Goal: Information Seeking & Learning: Check status

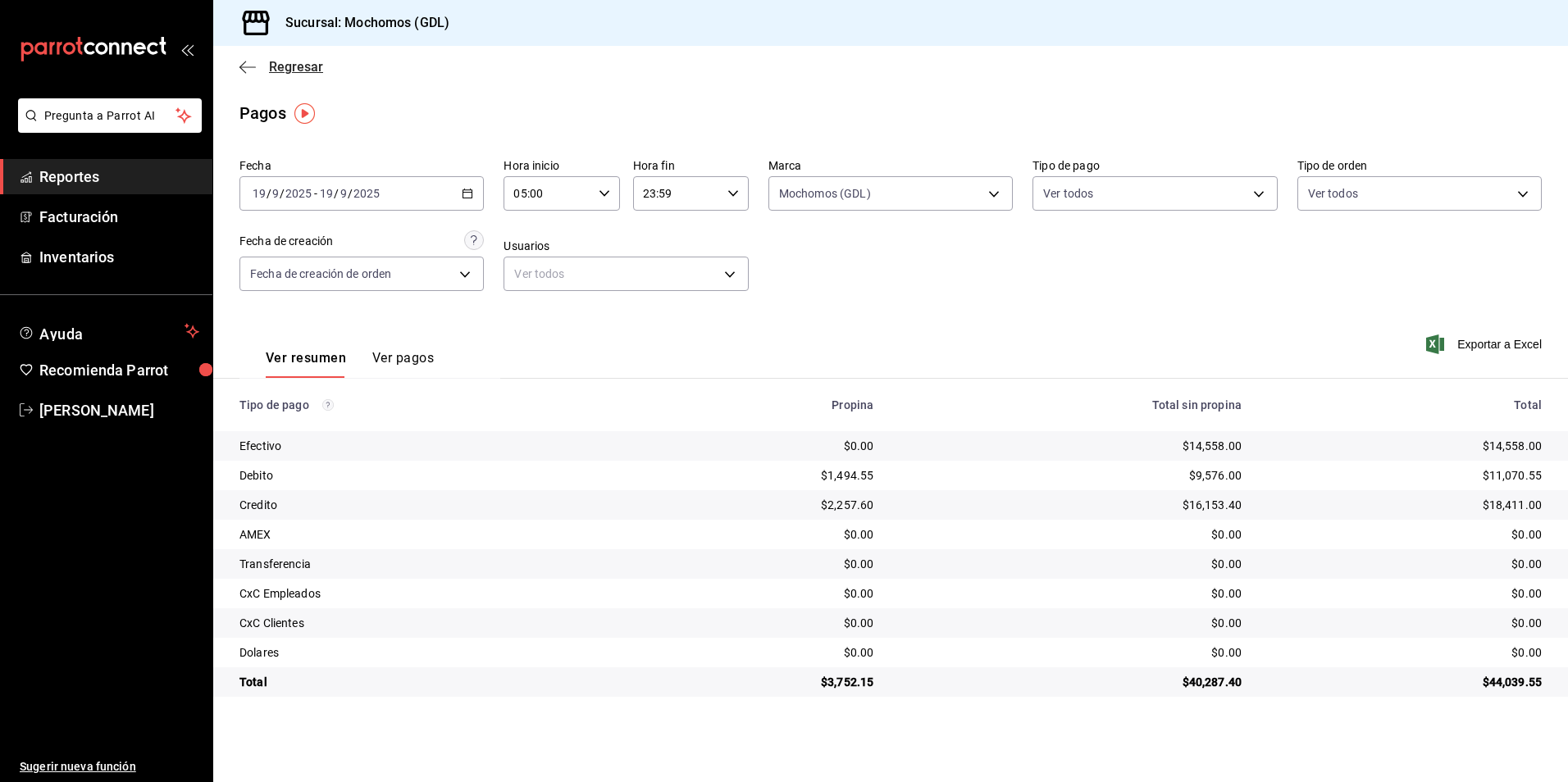
click at [276, 69] on span "Regresar" at bounding box center [295, 67] width 54 height 16
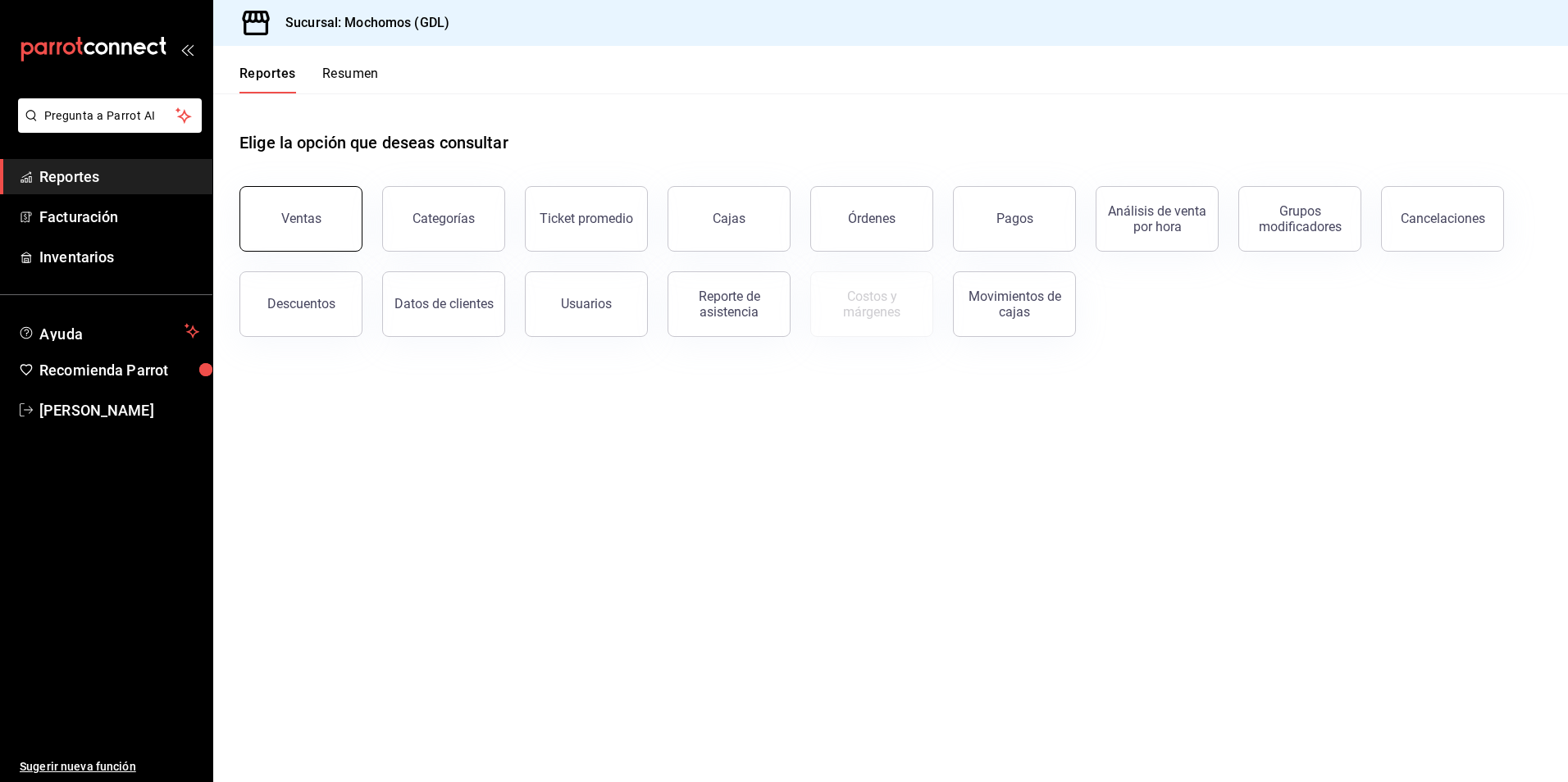
click at [309, 211] on button "Ventas" at bounding box center [301, 219] width 123 height 66
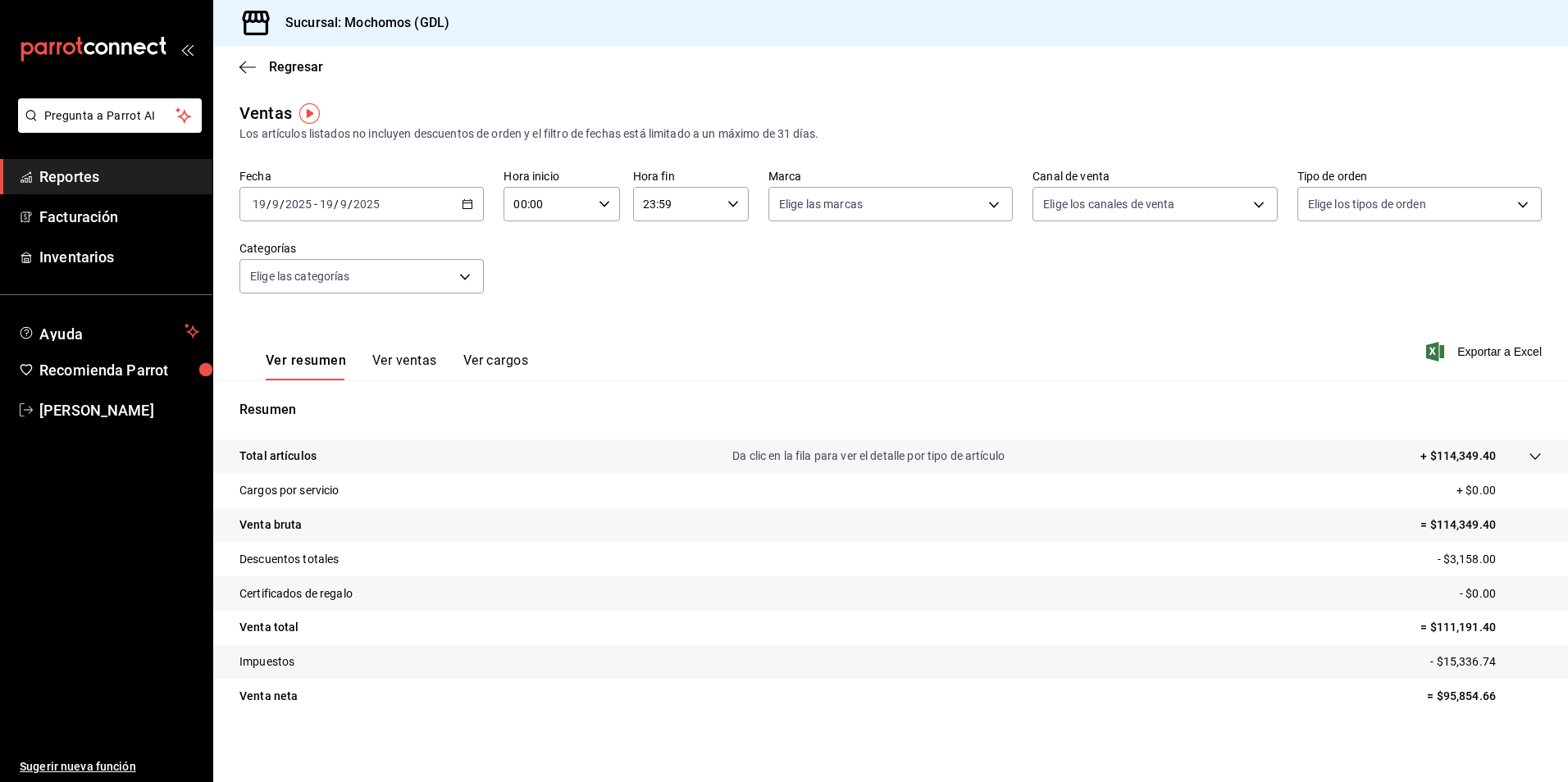
click at [466, 205] on icon "button" at bounding box center [467, 204] width 12 height 12
click at [352, 397] on span "Rango de fechas" at bounding box center [317, 401] width 127 height 17
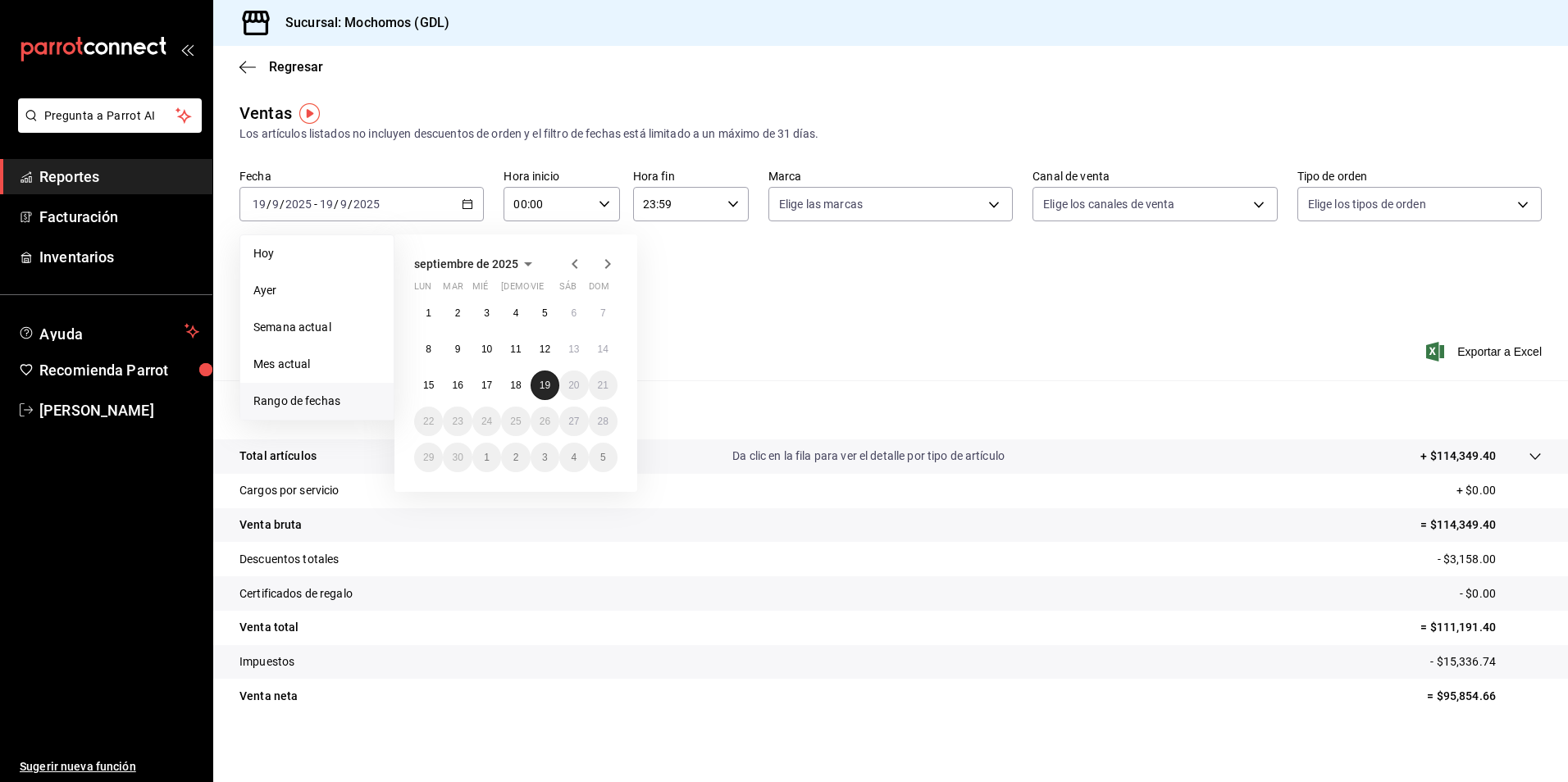
click at [551, 383] on button "19" at bounding box center [545, 385] width 28 height 29
click at [547, 393] on button "19" at bounding box center [545, 385] width 28 height 29
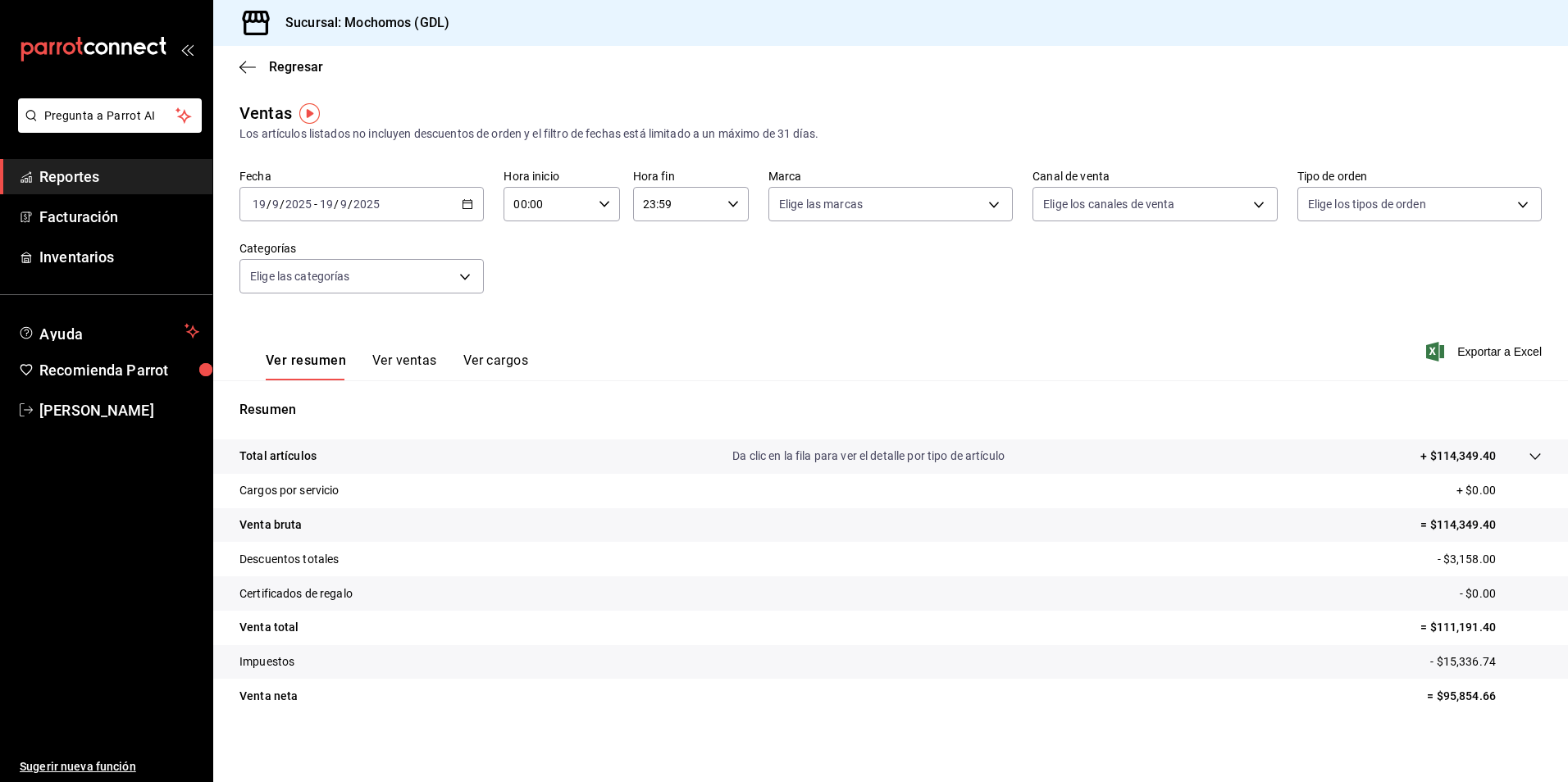
click at [612, 209] on div "00:00 Hora inicio" at bounding box center [562, 204] width 116 height 35
click at [528, 270] on button "05" at bounding box center [529, 278] width 51 height 33
type input "05:00"
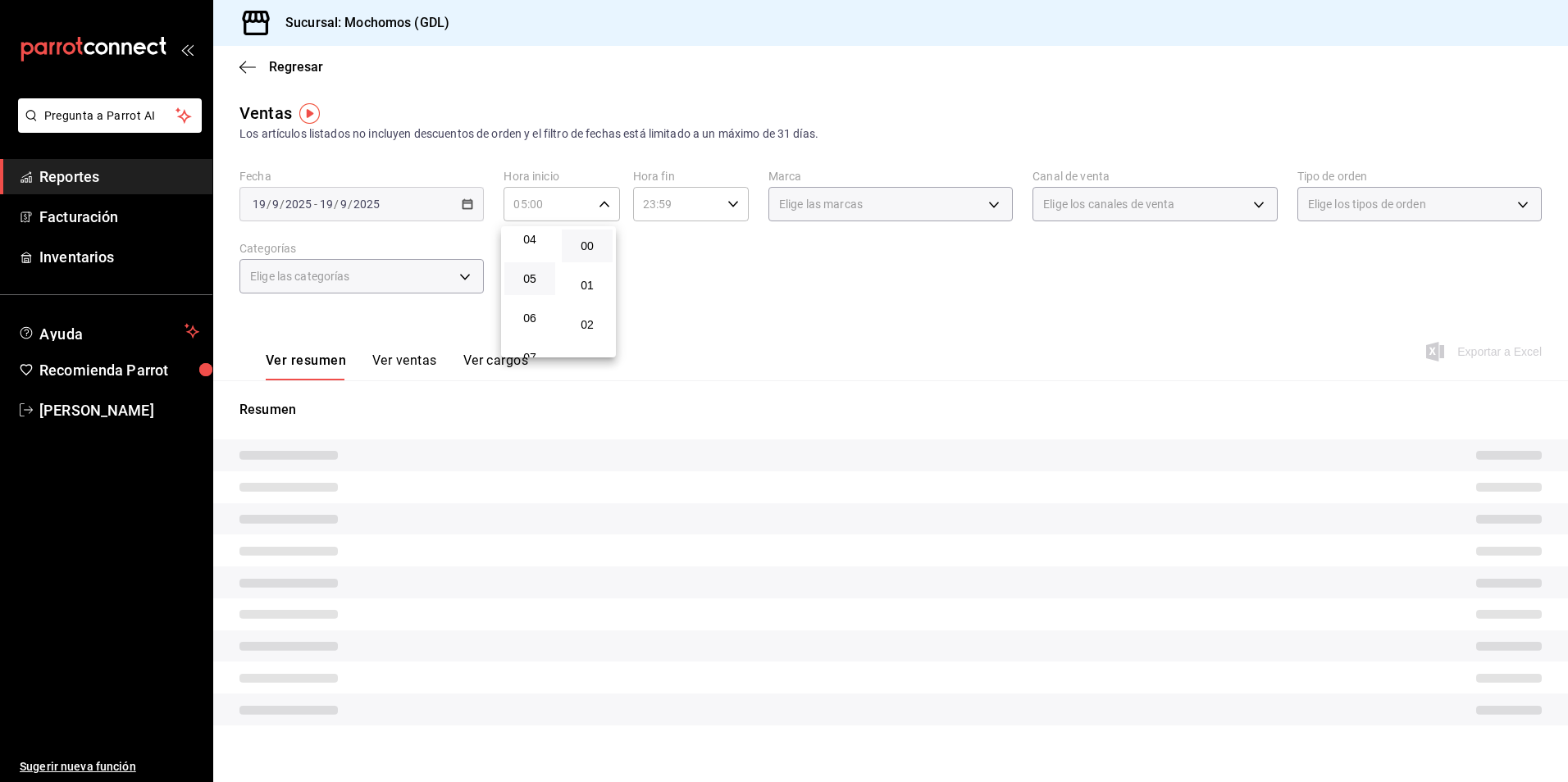
click at [820, 206] on div at bounding box center [784, 391] width 1568 height 782
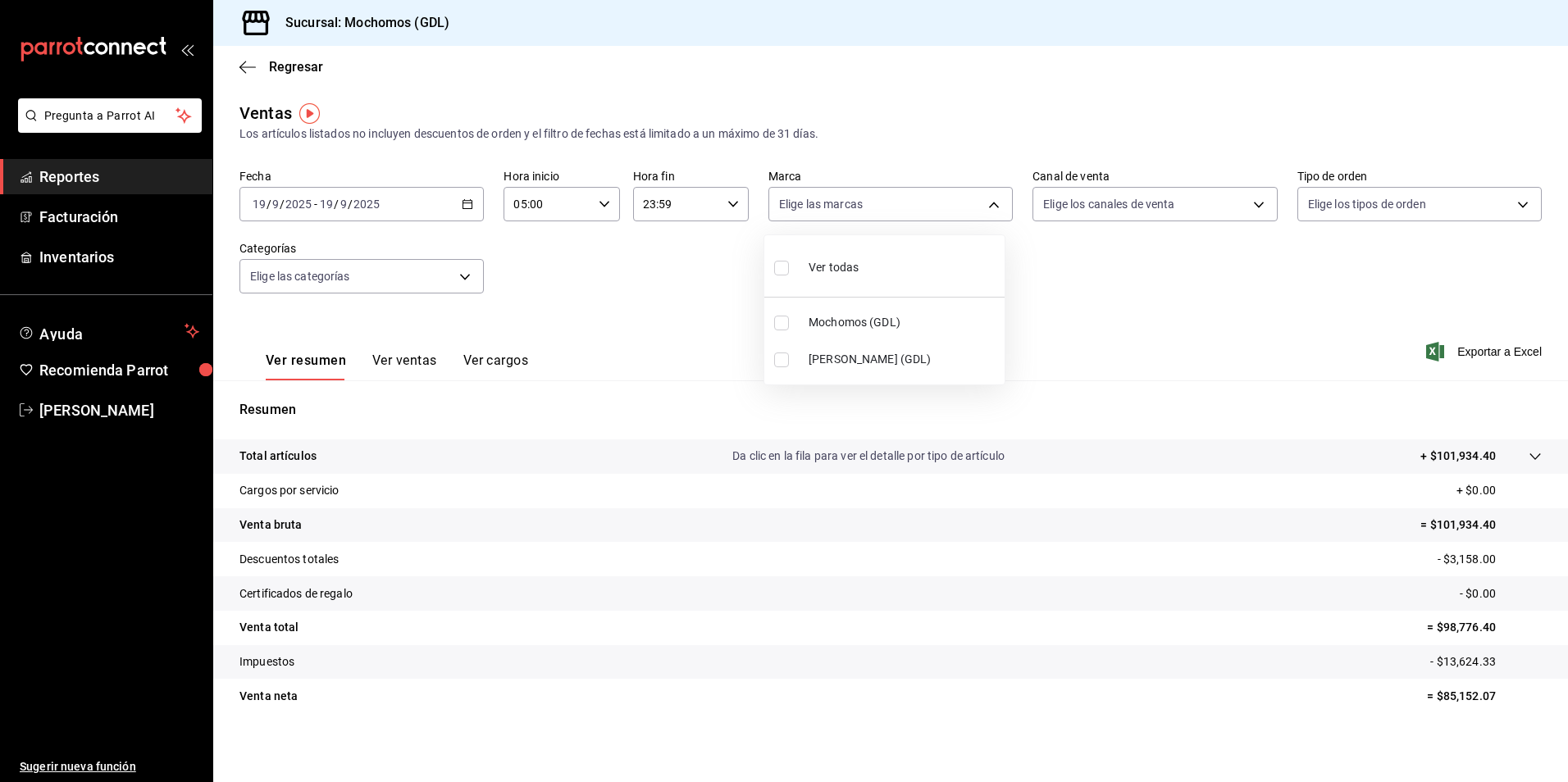
click at [819, 211] on body "Pregunta a Parrot AI Reportes Facturación Inventarios Ayuda Recomienda Parrot […" at bounding box center [784, 391] width 1568 height 782
click at [795, 314] on li "Mochomos (GDL)" at bounding box center [885, 322] width 240 height 36
type input "36c25d4a-7cb0-456c-a434-e981d54830bc"
checkbox input "true"
click at [1099, 214] on div at bounding box center [784, 391] width 1568 height 782
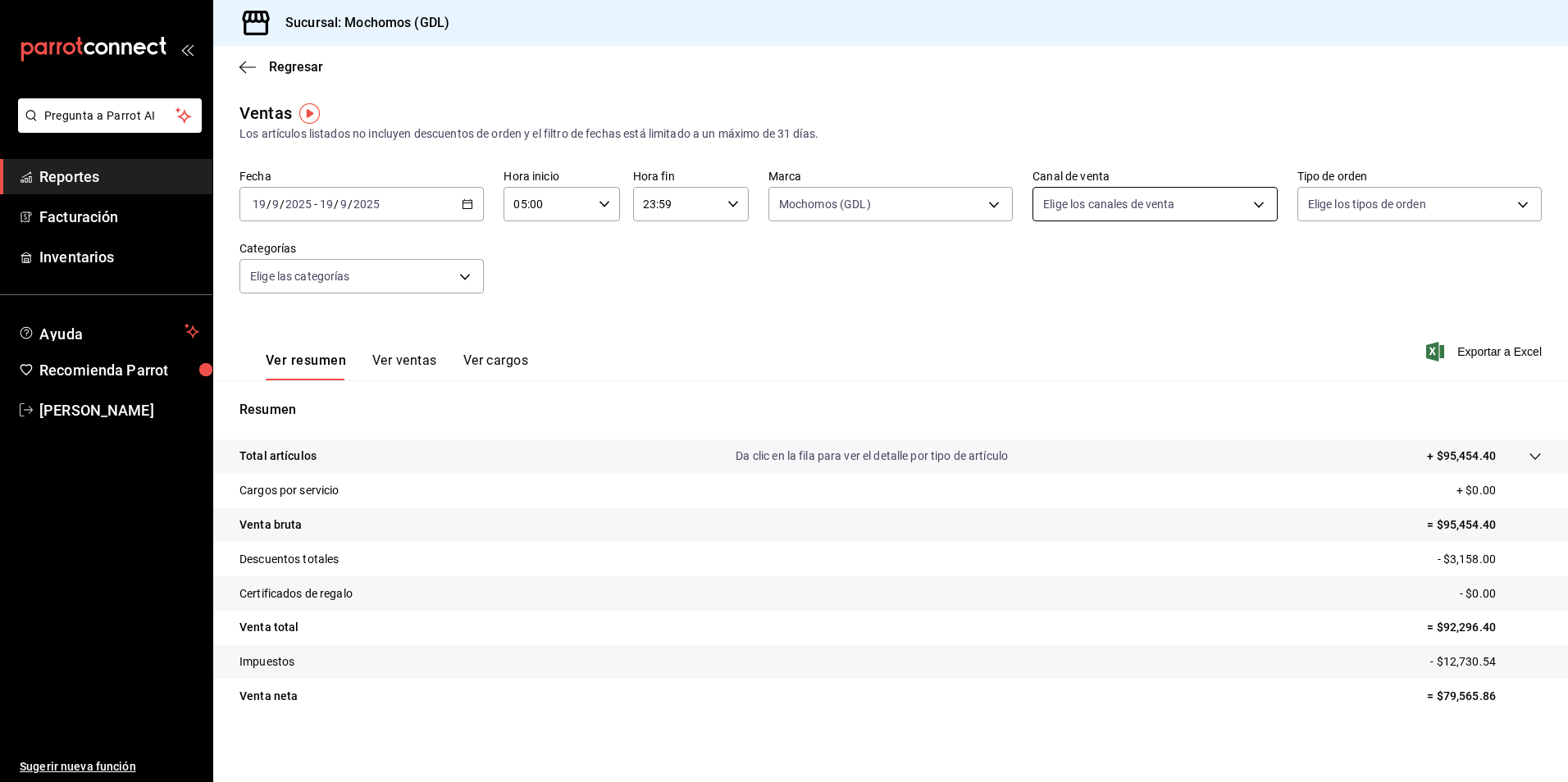
click at [1096, 210] on body "Pregunta a Parrot AI Reportes Facturación Inventarios Ayuda Recomienda Parrot […" at bounding box center [784, 391] width 1568 height 782
click at [1086, 268] on span "Ver todos" at bounding box center [1095, 267] width 50 height 17
type input "PARROT,UBER_EATS,RAPPI,DIDI_FOOD,ONLINE"
checkbox input "true"
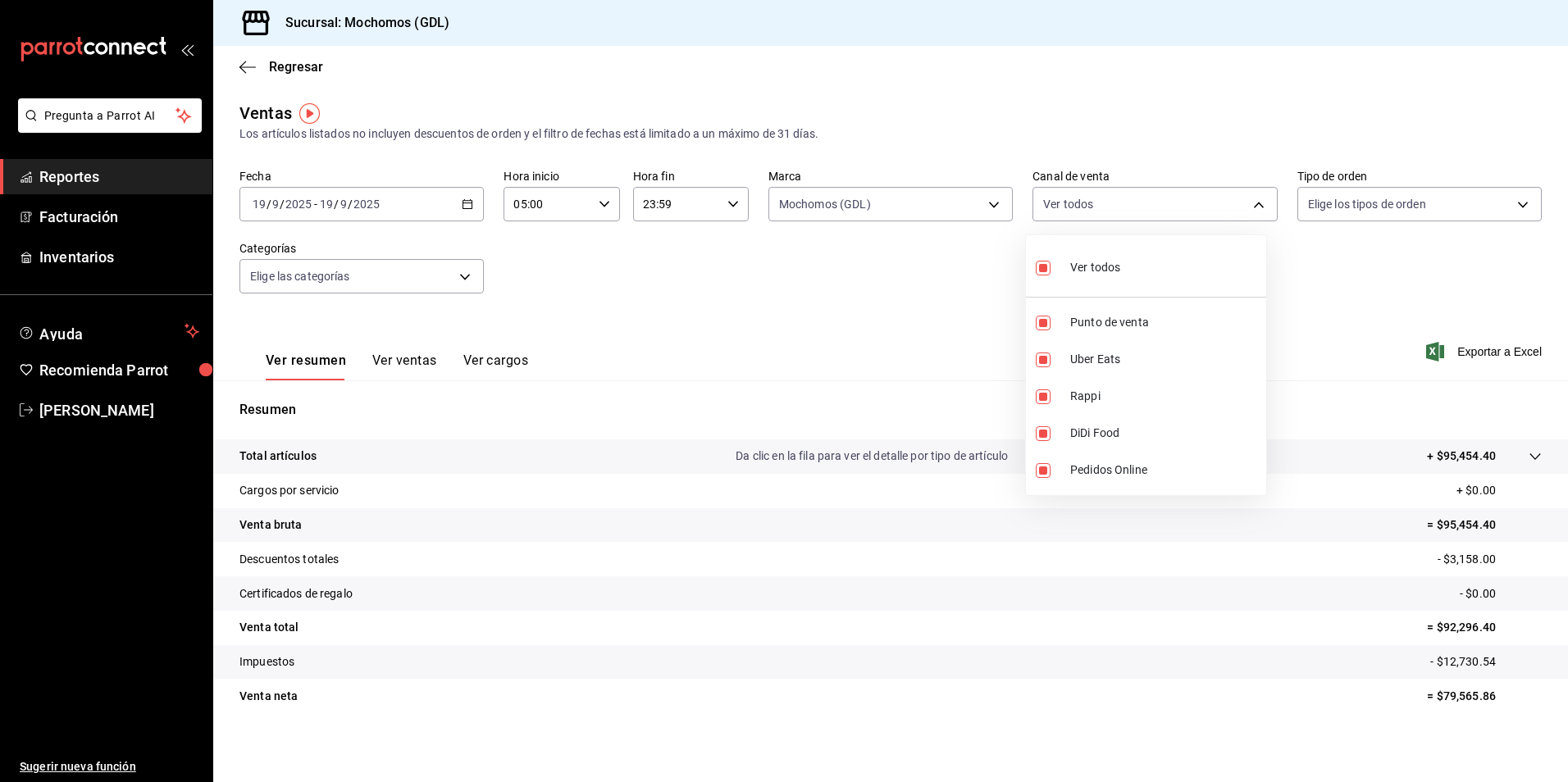
checkbox input "true"
click at [1322, 204] on div at bounding box center [784, 391] width 1568 height 782
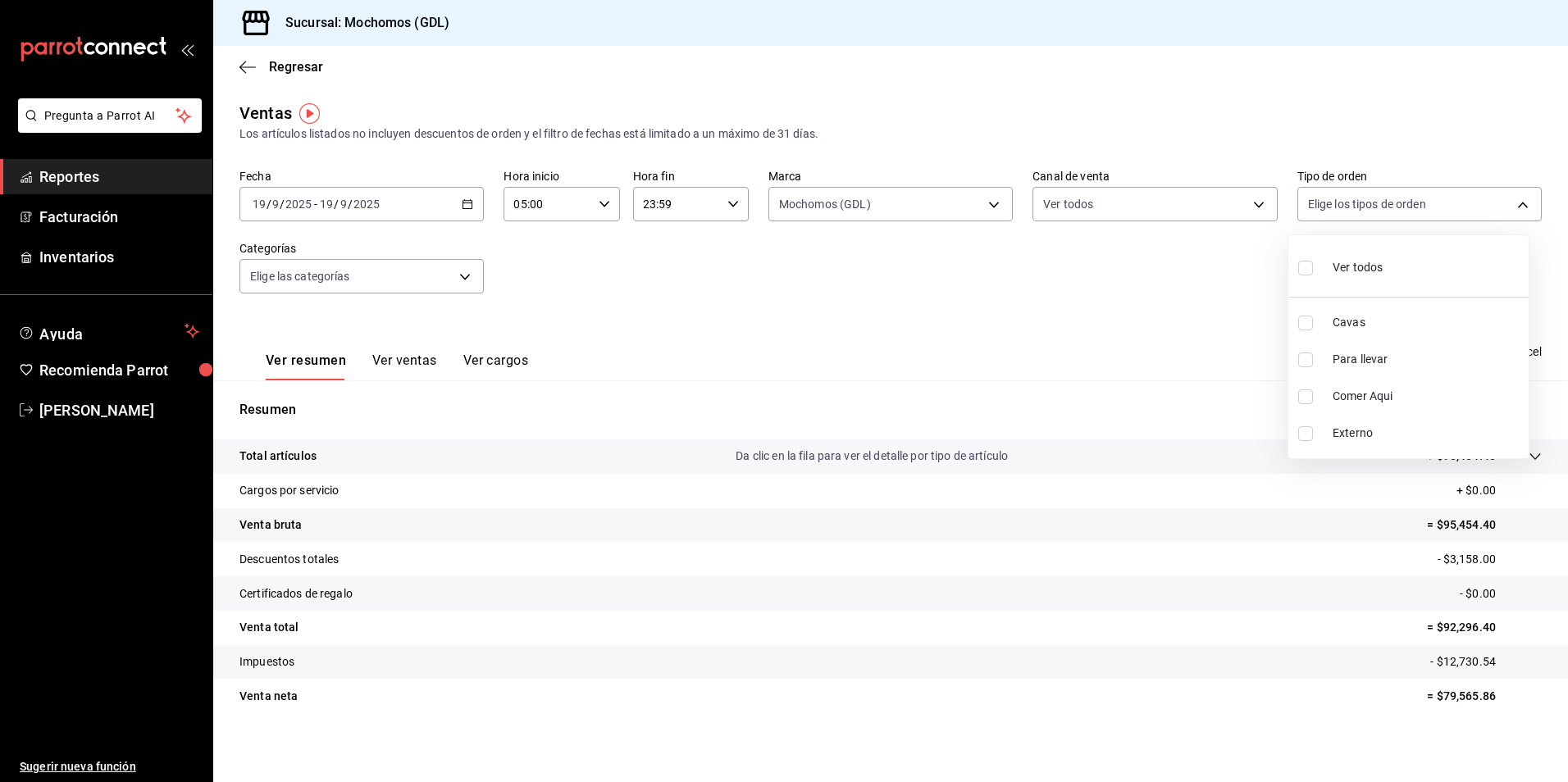
click at [1321, 206] on body "Pregunta a Parrot AI Reportes Facturación Inventarios Ayuda Recomienda Parrot […" at bounding box center [784, 391] width 1568 height 782
click at [1315, 262] on label at bounding box center [1309, 268] width 21 height 24
click at [1313, 262] on input "checkbox" at bounding box center [1305, 268] width 15 height 15
checkbox input "false"
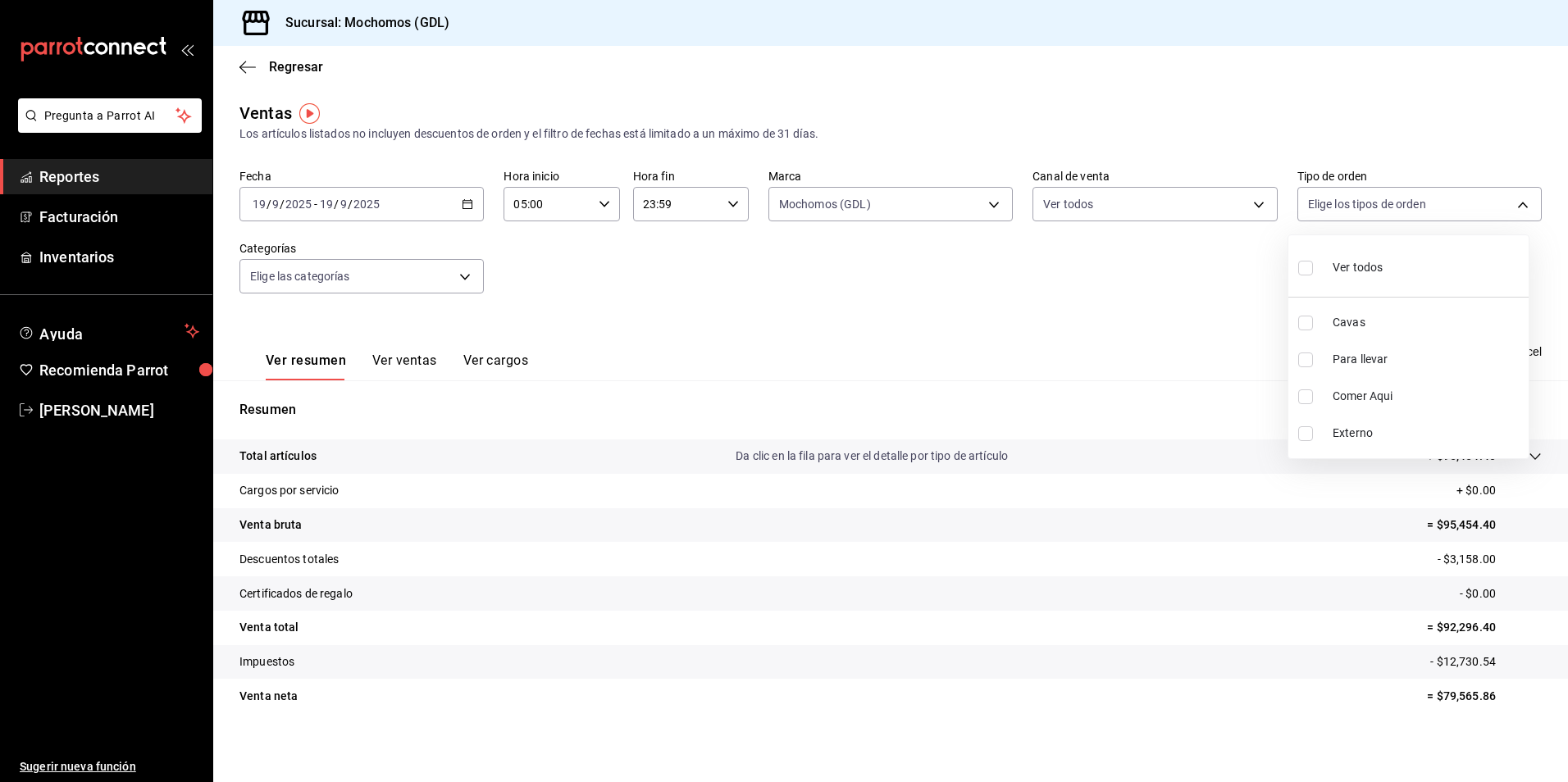
checkbox input "false"
click at [1313, 272] on label at bounding box center [1309, 268] width 21 height 24
click at [1313, 272] on input "checkbox" at bounding box center [1305, 268] width 15 height 15
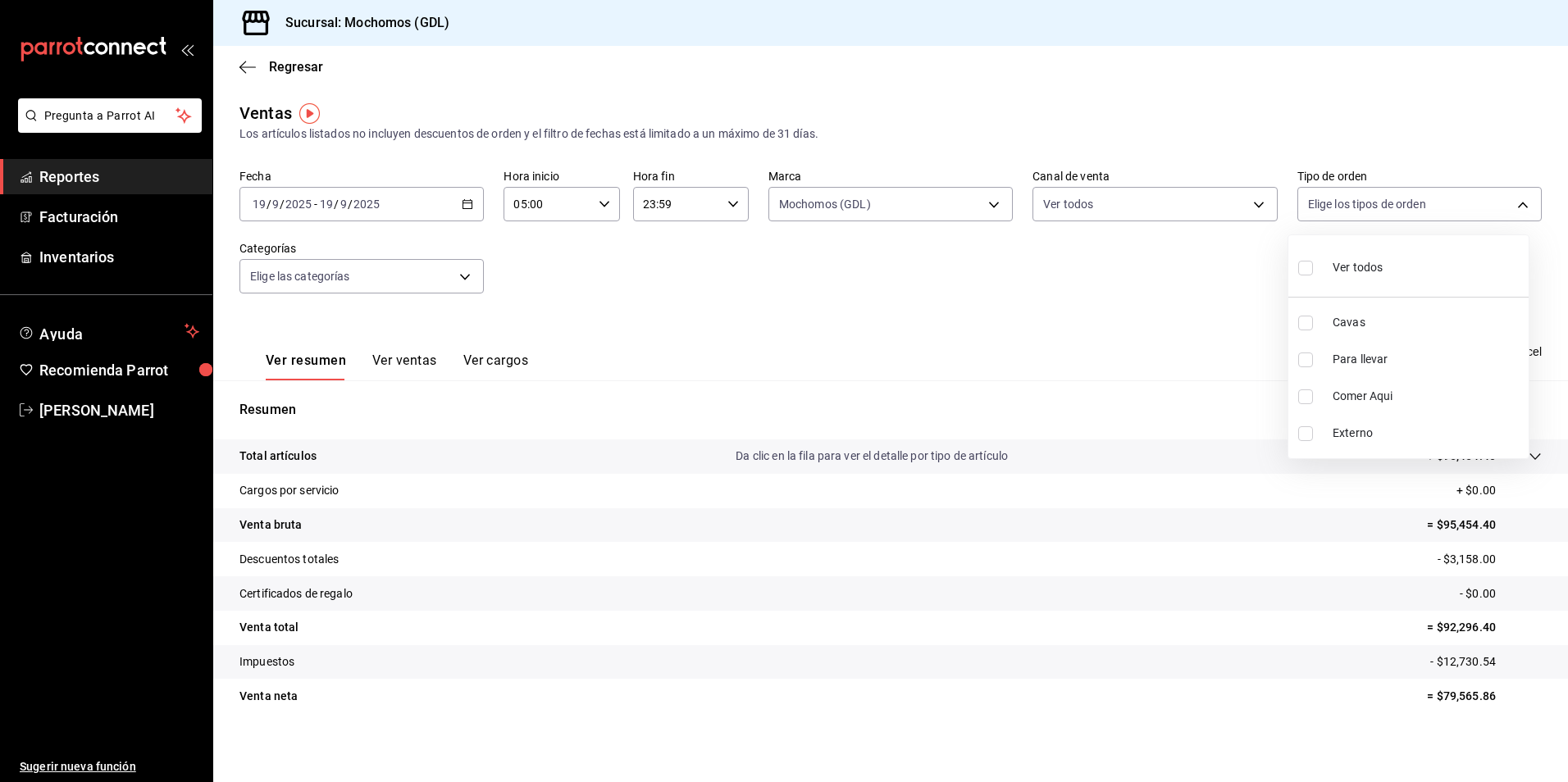
checkbox input "false"
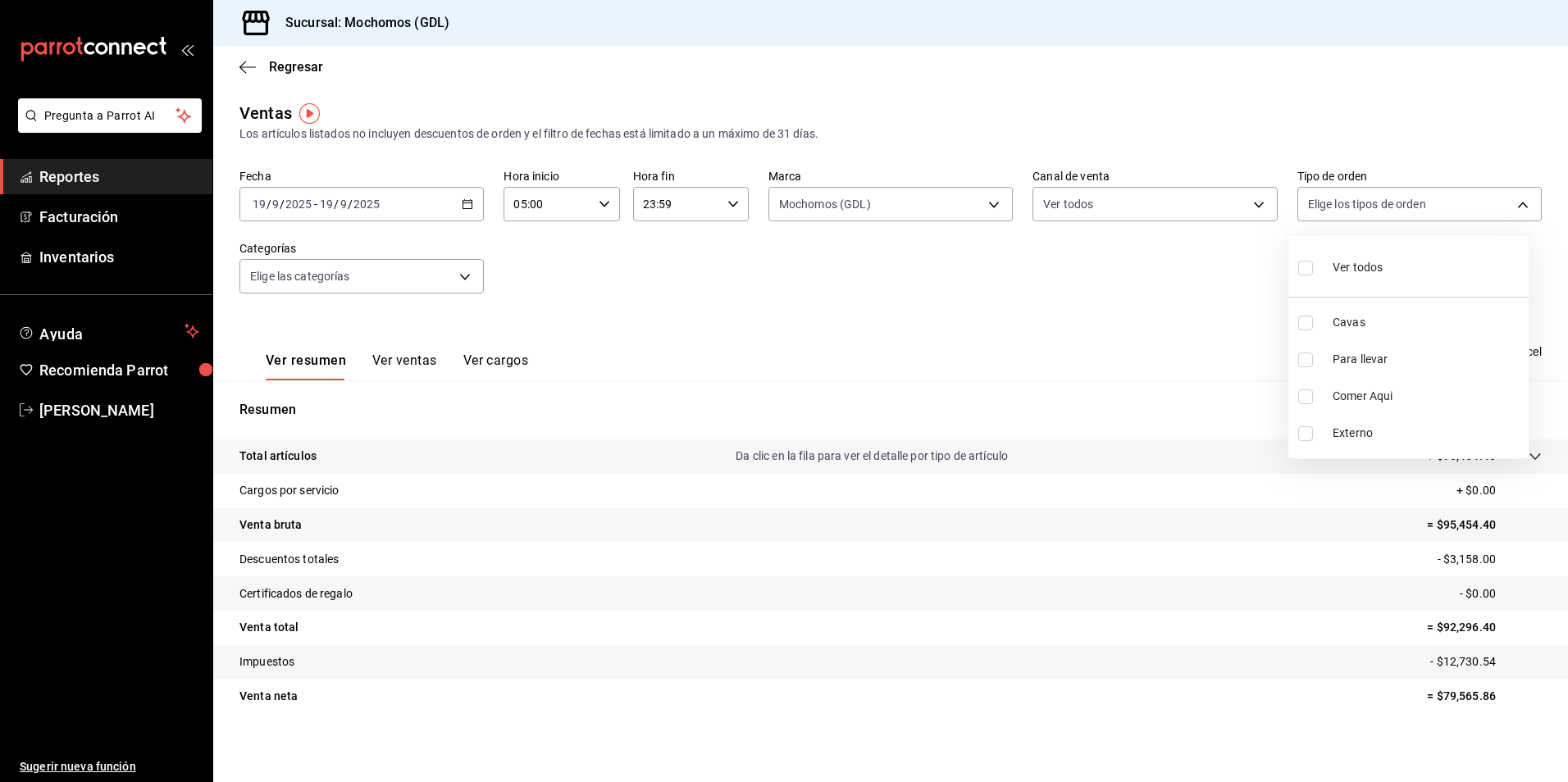
click at [1293, 267] on li "Ver todos" at bounding box center [1409, 266] width 240 height 48
type input "c3d0baef-30c0-4718-9d76-caab43e27316,13c4cc4a-99d2-42c0-ba96-c3de8c08c13d,7b791…"
checkbox input "true"
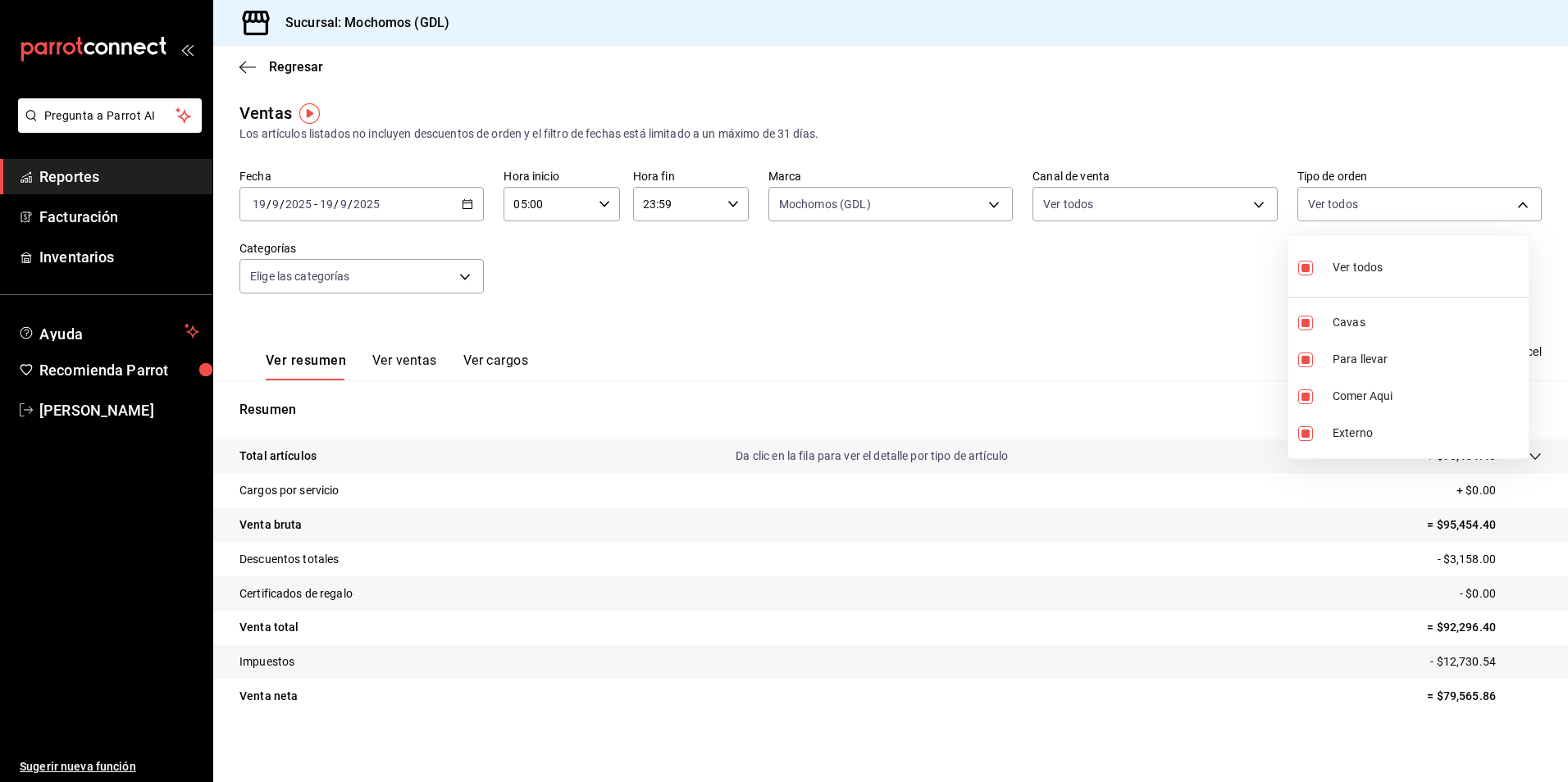
checkbox input "true"
click at [630, 320] on div at bounding box center [784, 391] width 1568 height 782
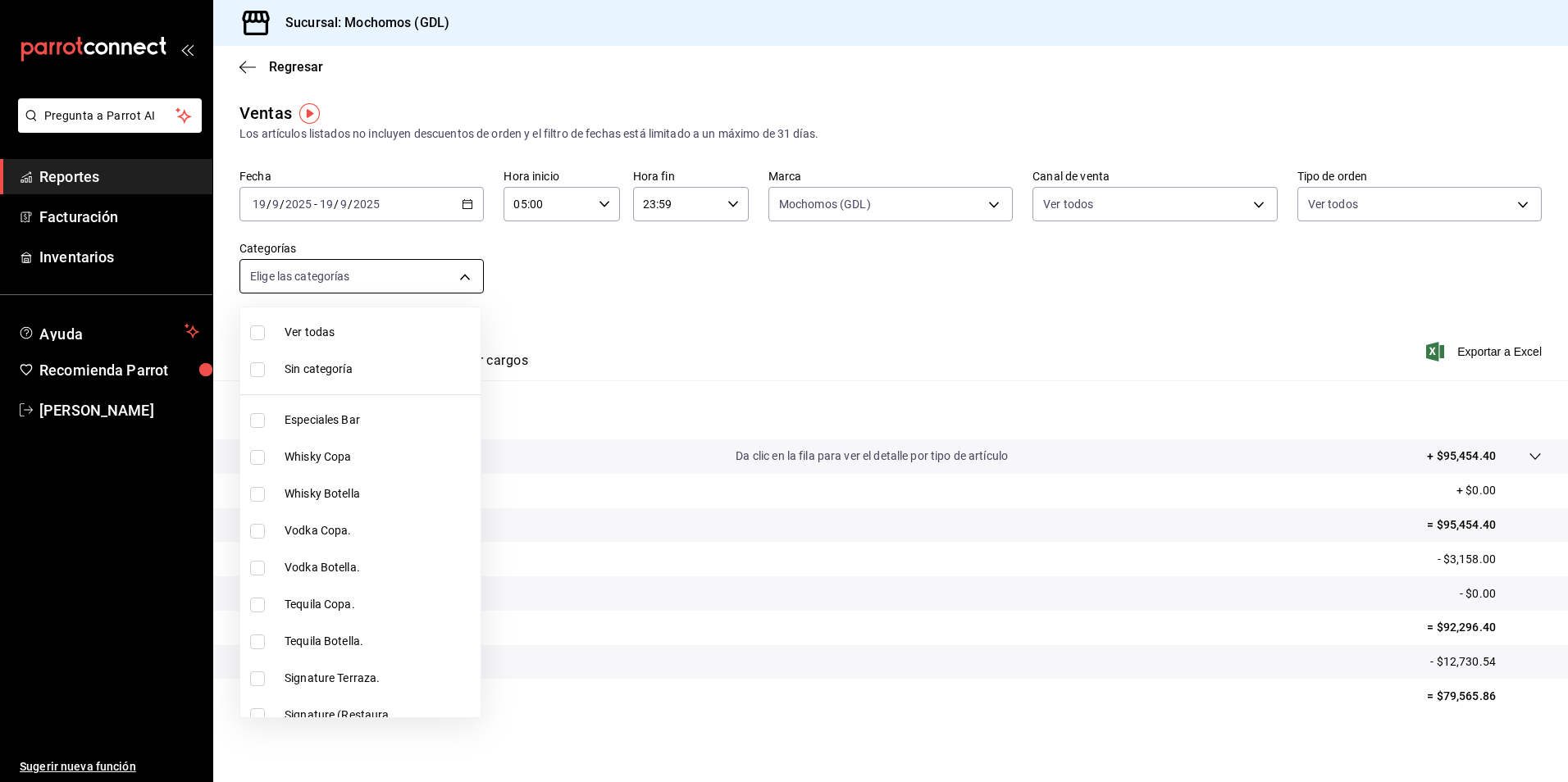
click at [469, 282] on body "Pregunta a Parrot AI Reportes Facturación Inventarios Ayuda Recomienda Parrot […" at bounding box center [784, 391] width 1568 height 782
click at [304, 343] on li "Ver todas" at bounding box center [360, 332] width 240 height 36
type input "c0db8a99-aef8-4e9c-862d-72763fc5d605,0e6da5ad-e1ed-4623-8a7f-4db137866549,4ba6e…"
checkbox input "true"
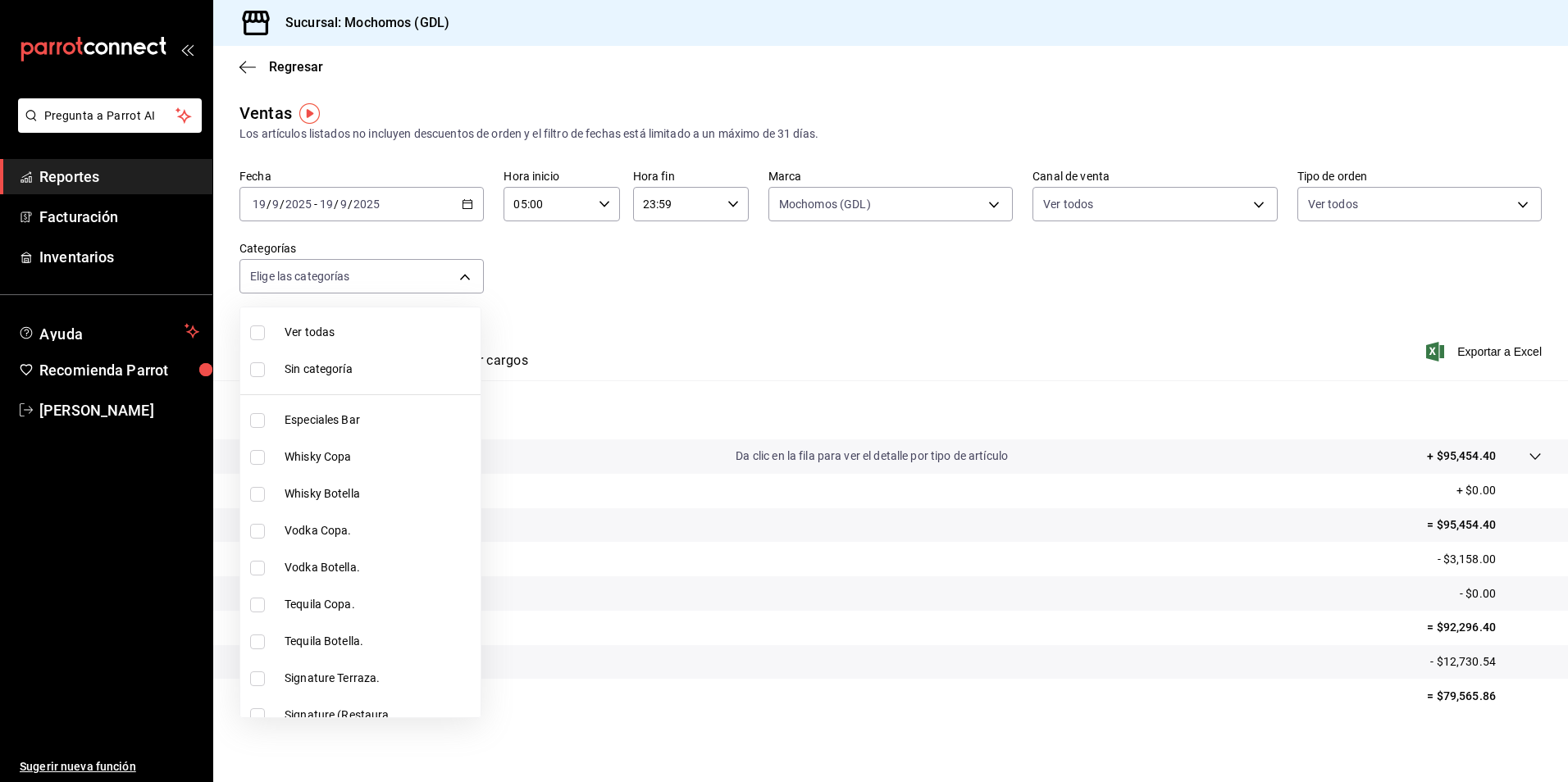
checkbox input "true"
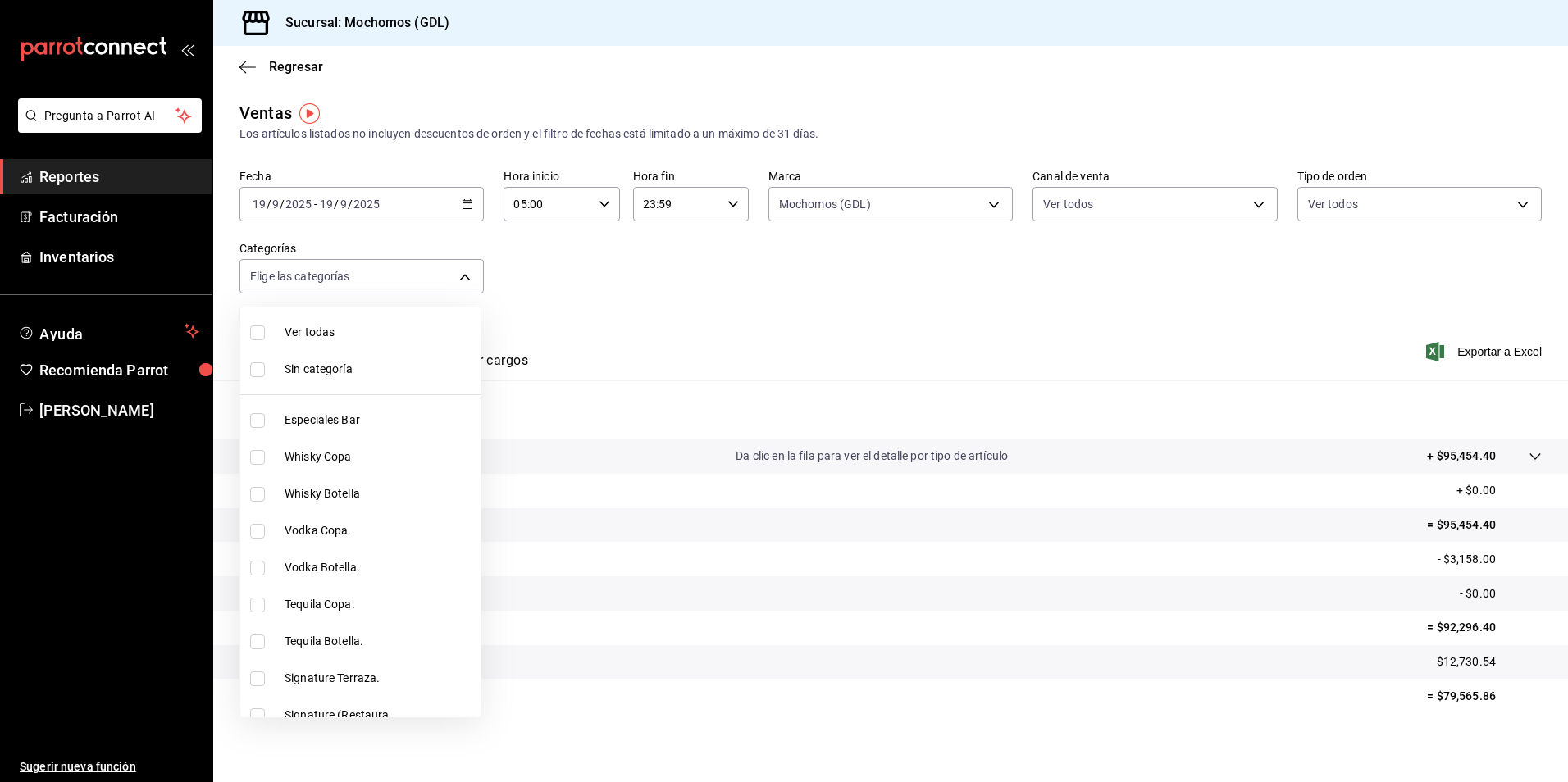
checkbox input "true"
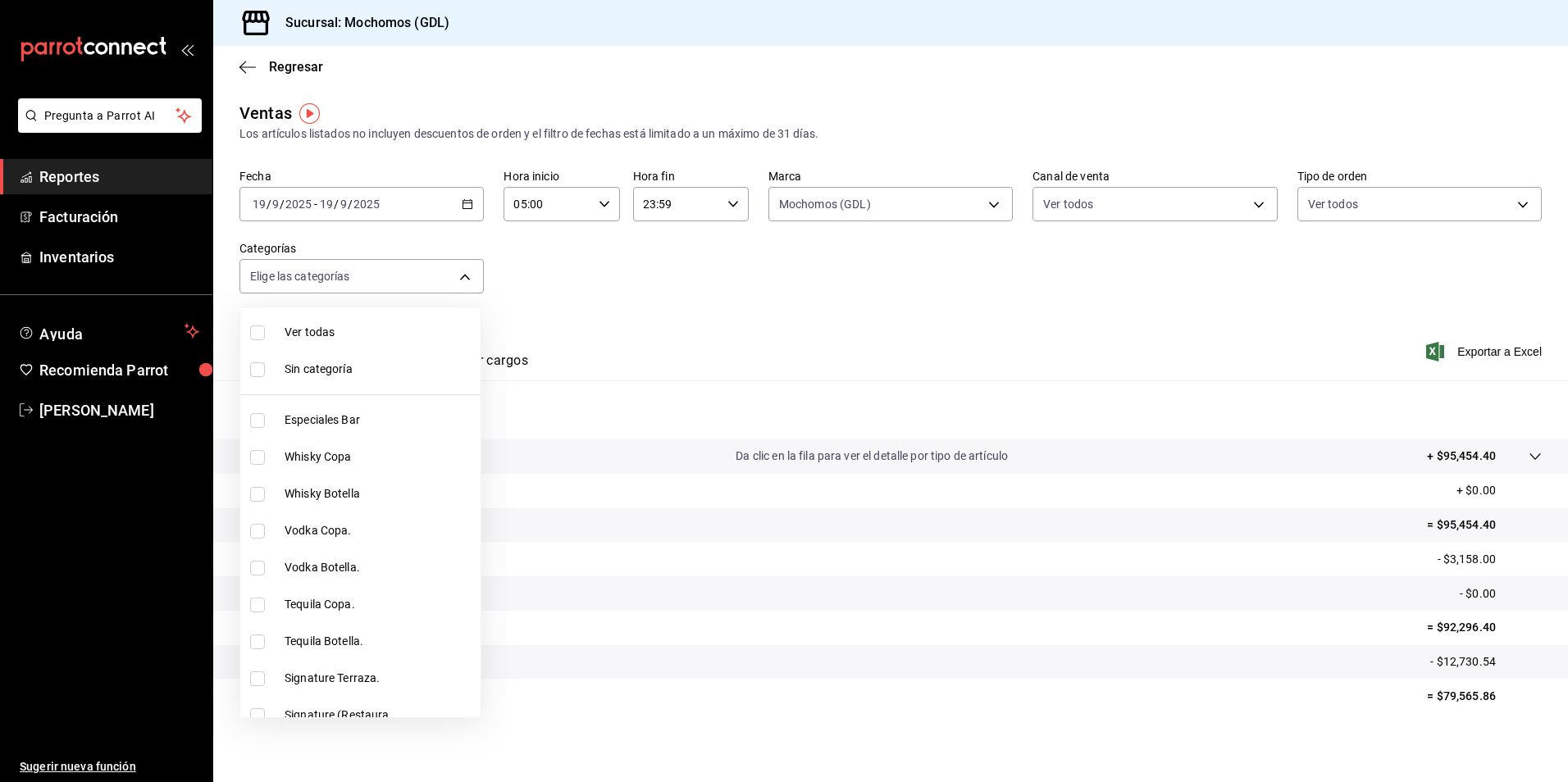
checkbox input "true"
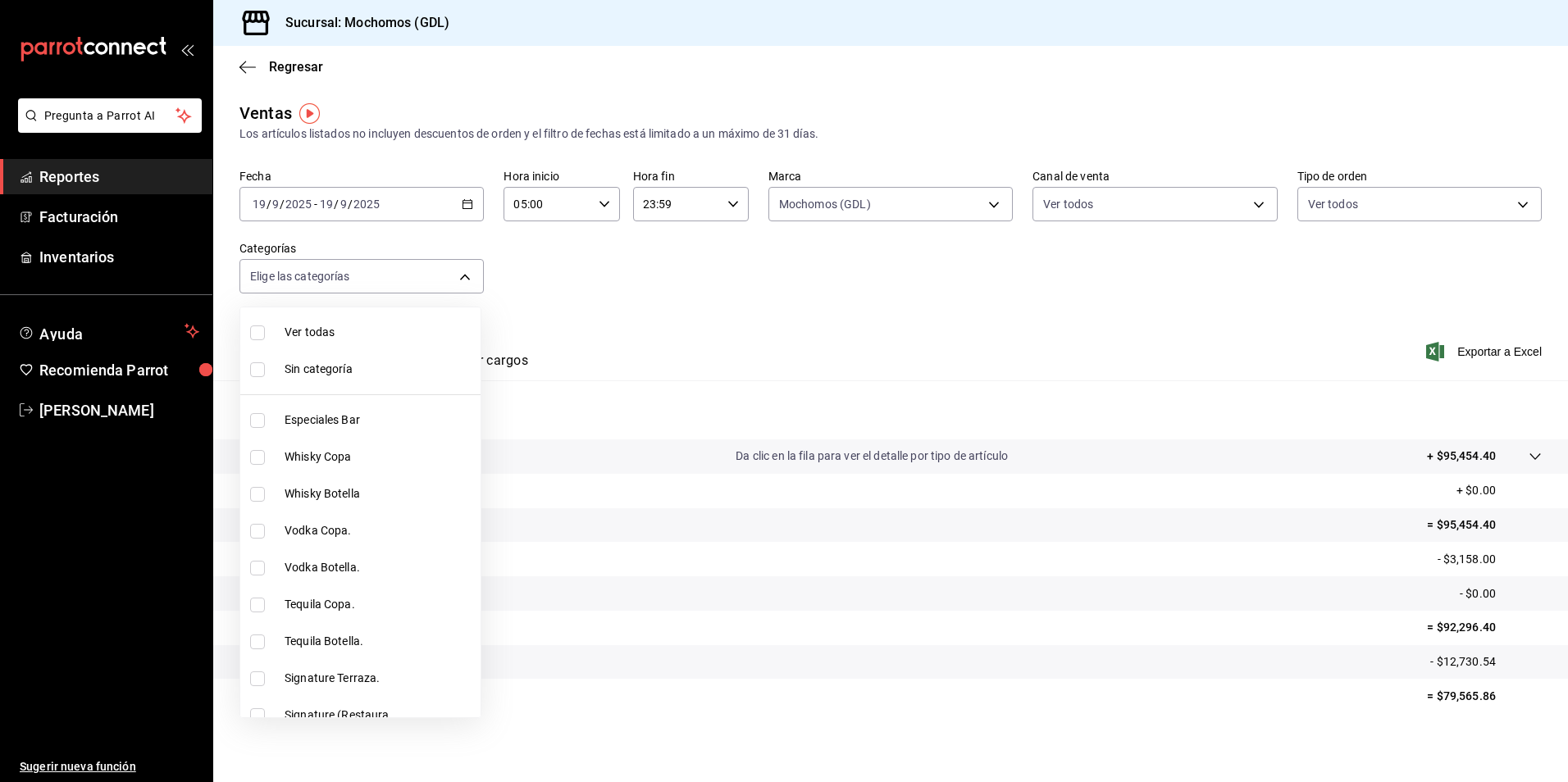
checkbox input "true"
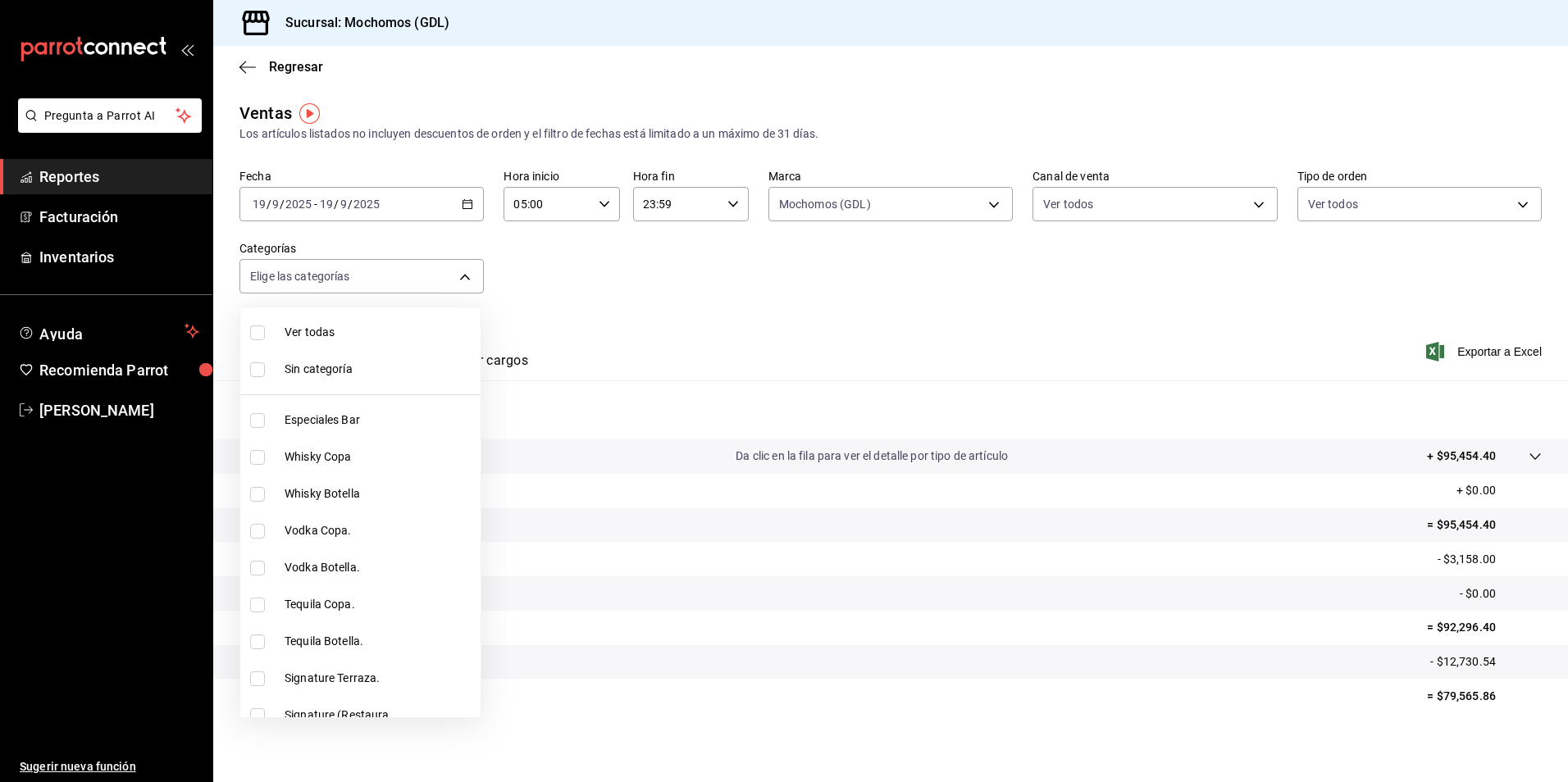
checkbox input "true"
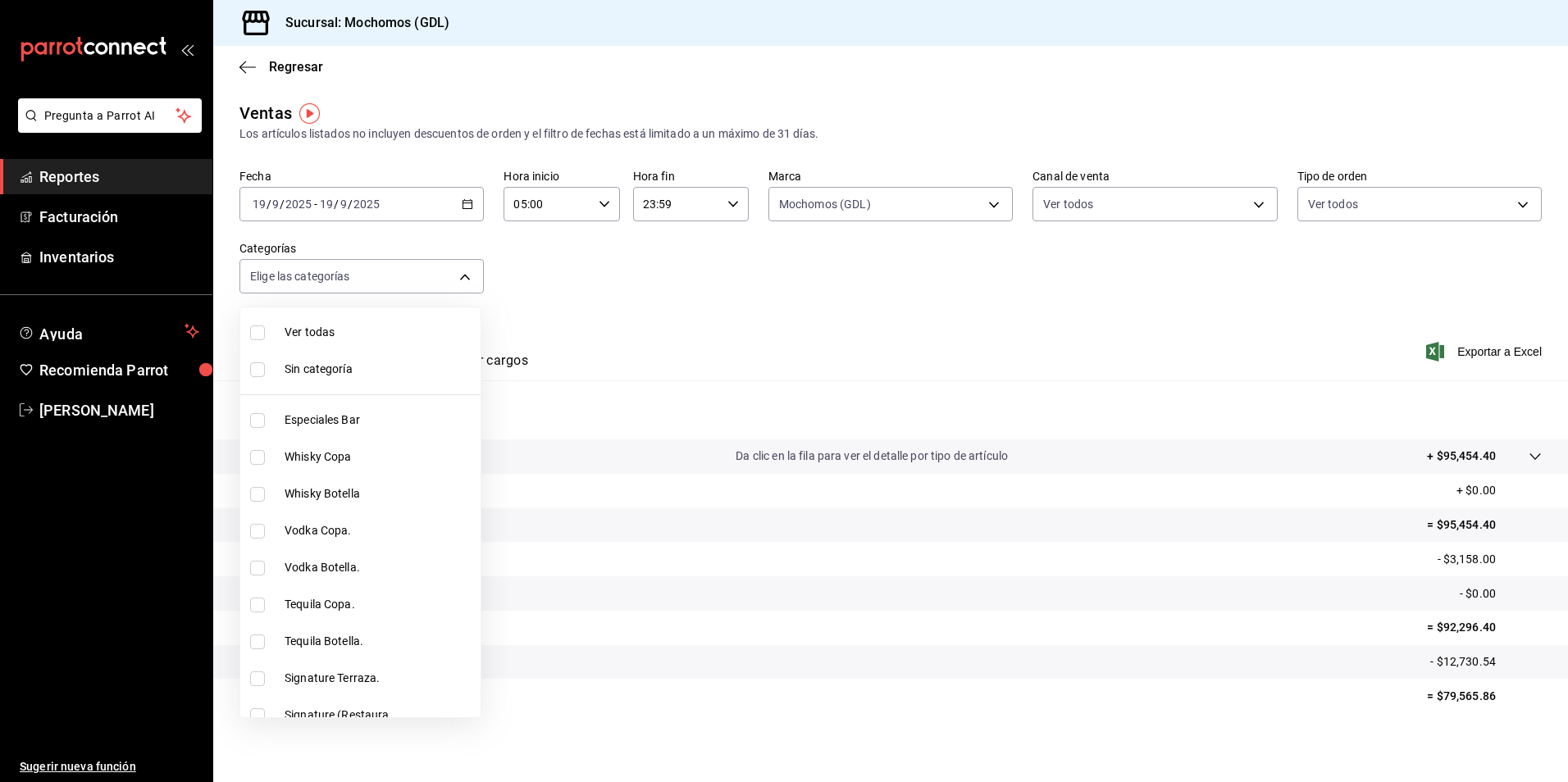
checkbox input "true"
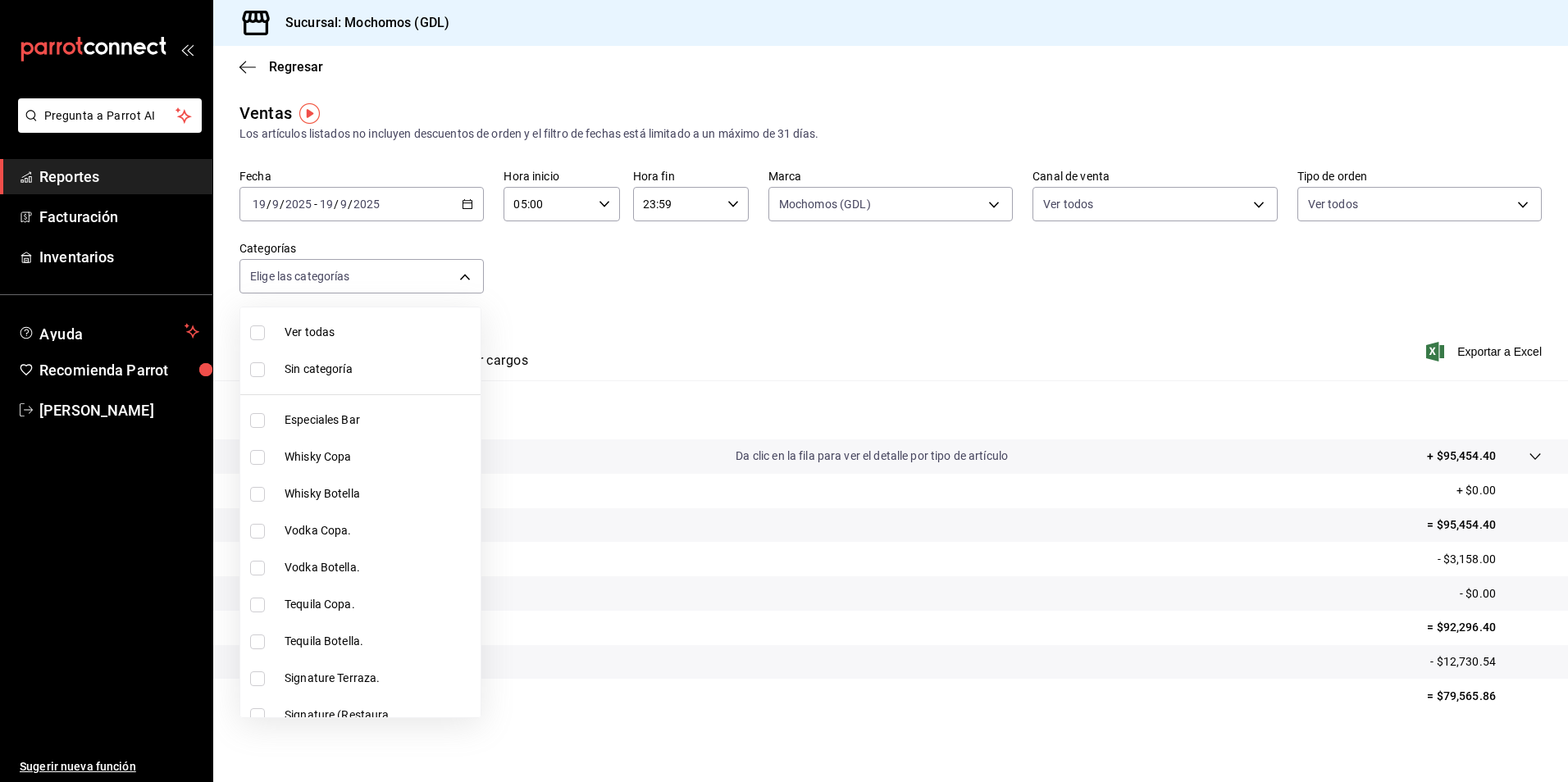
checkbox input "true"
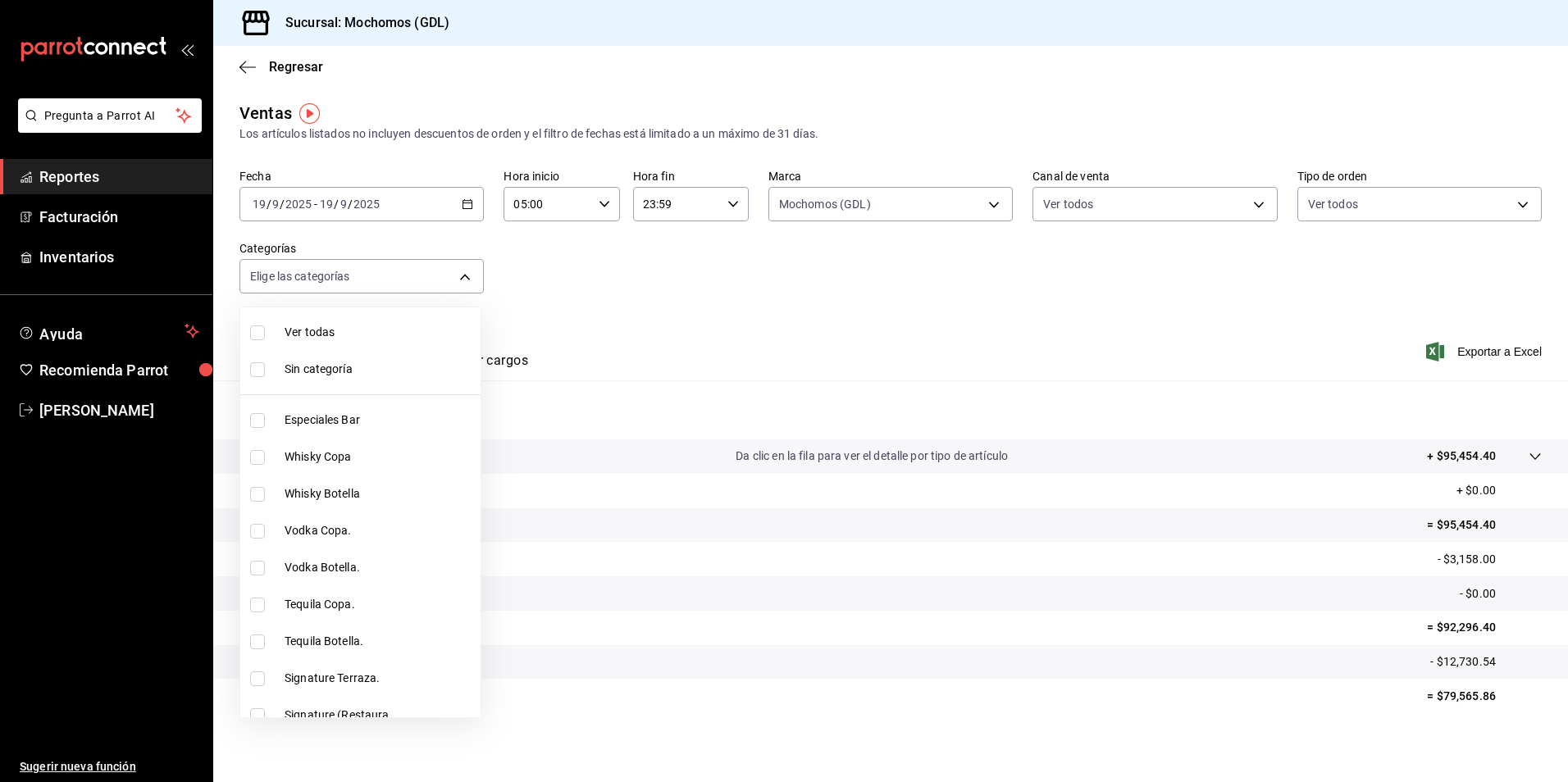
checkbox input "true"
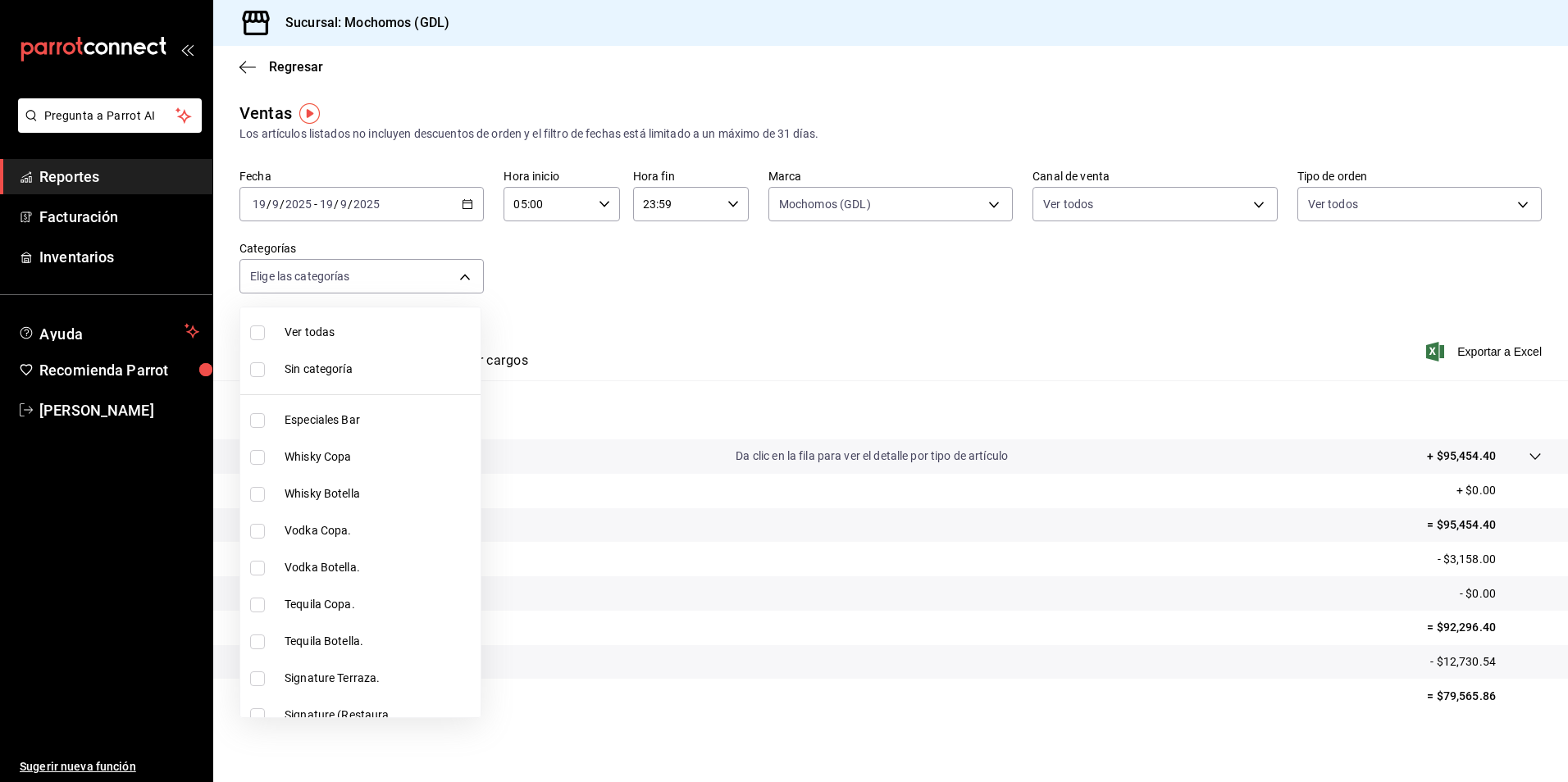
checkbox input "true"
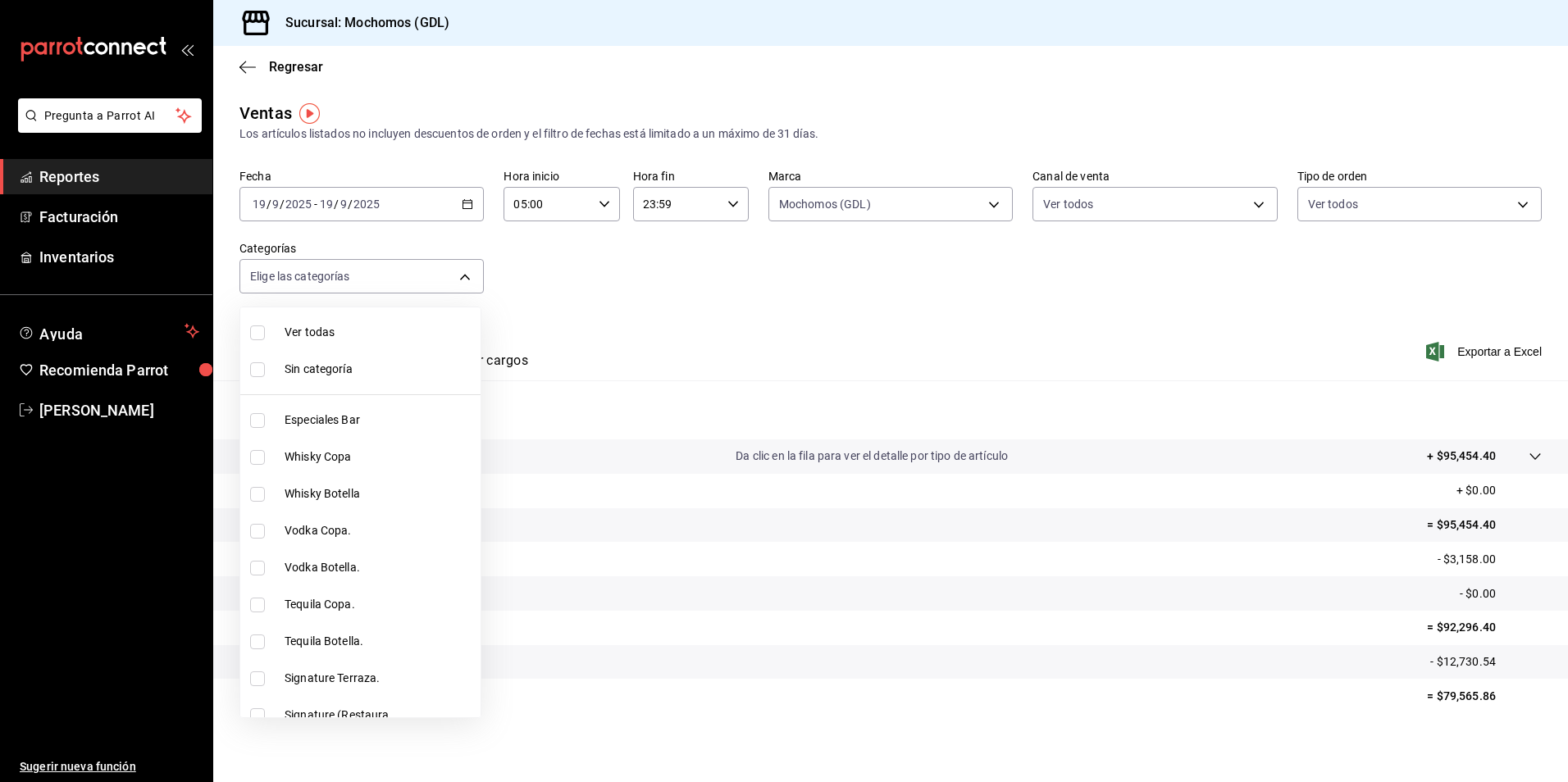
checkbox input "true"
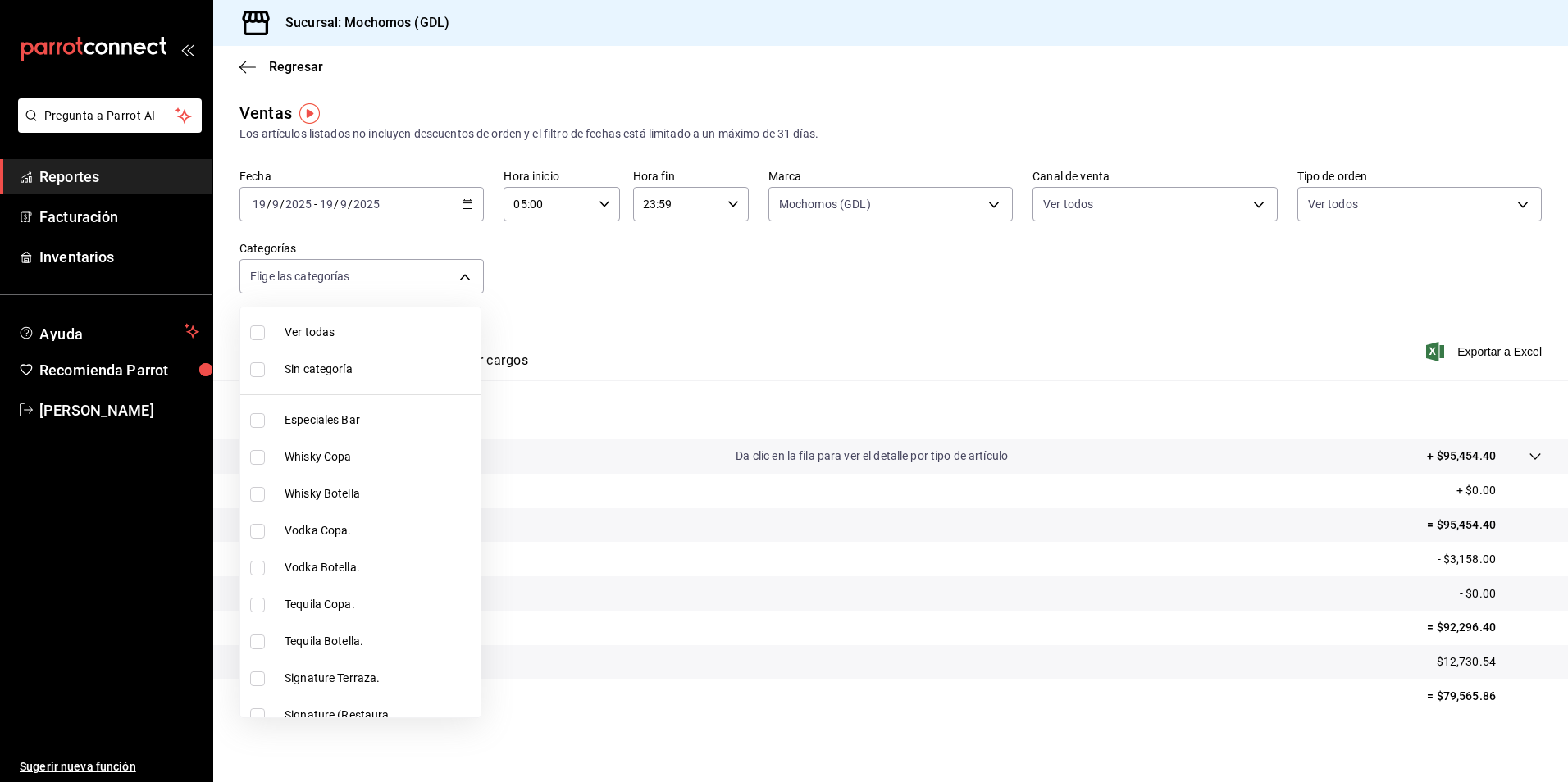
checkbox input "true"
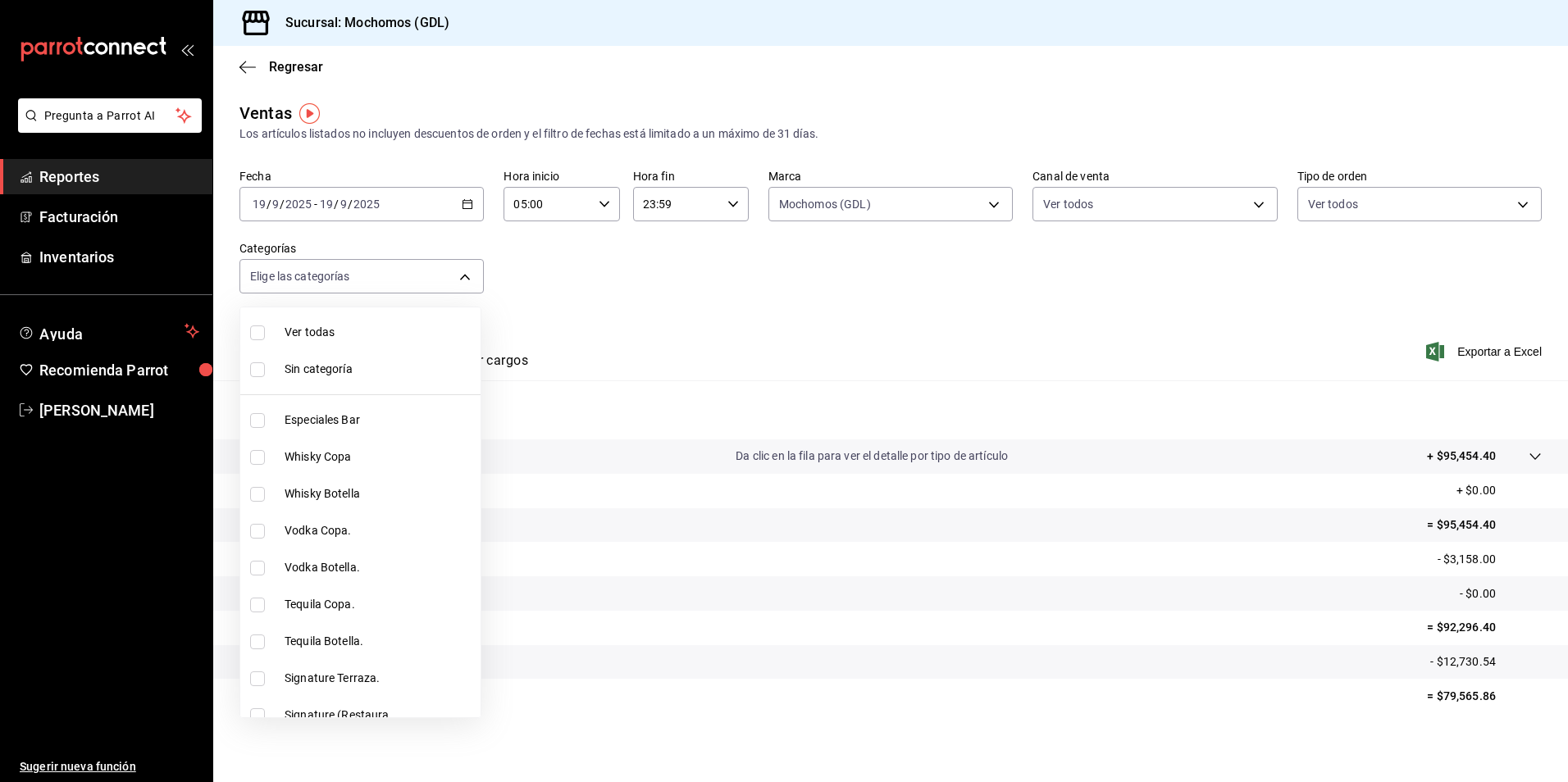
checkbox input "true"
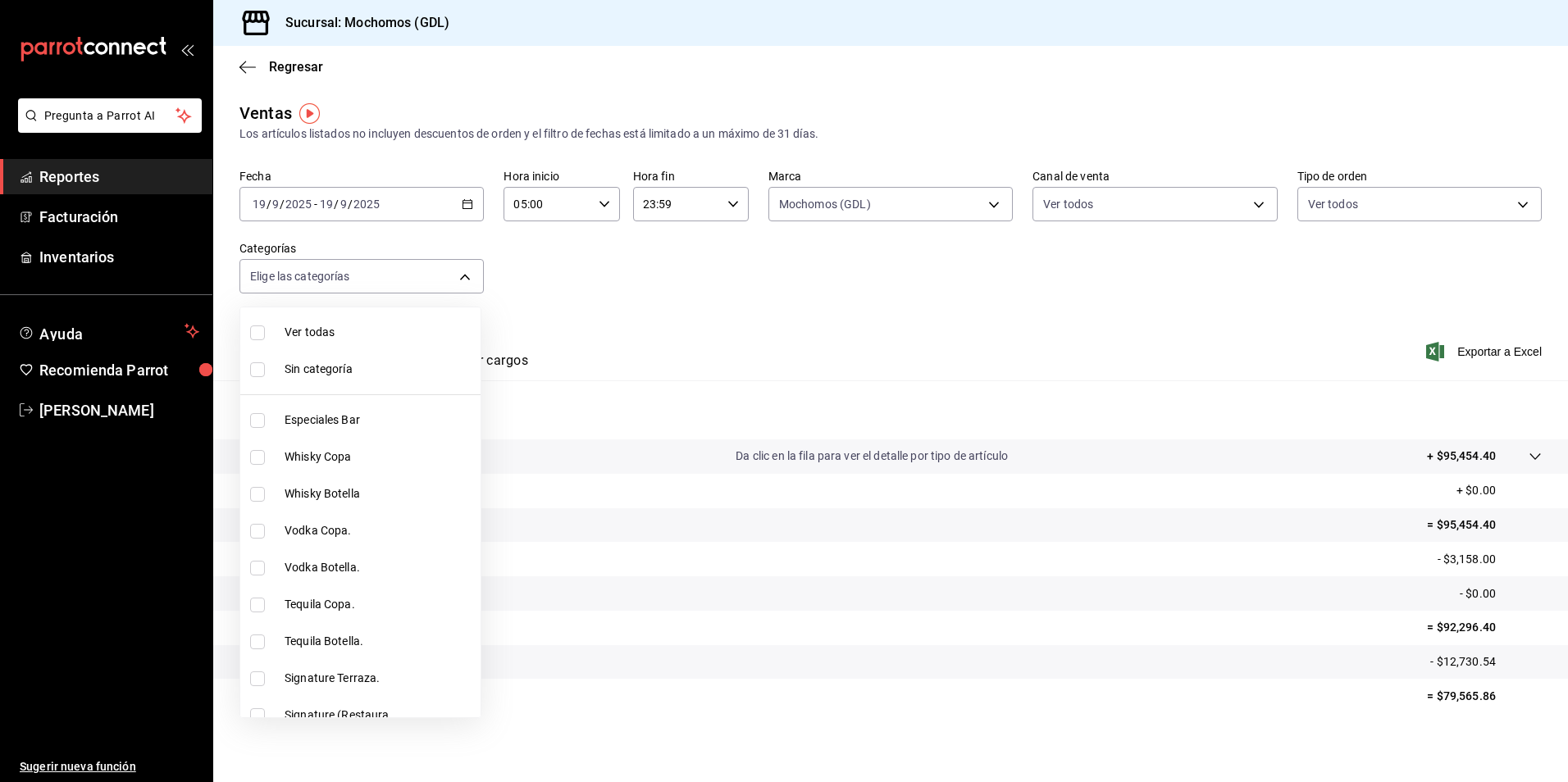
checkbox input "true"
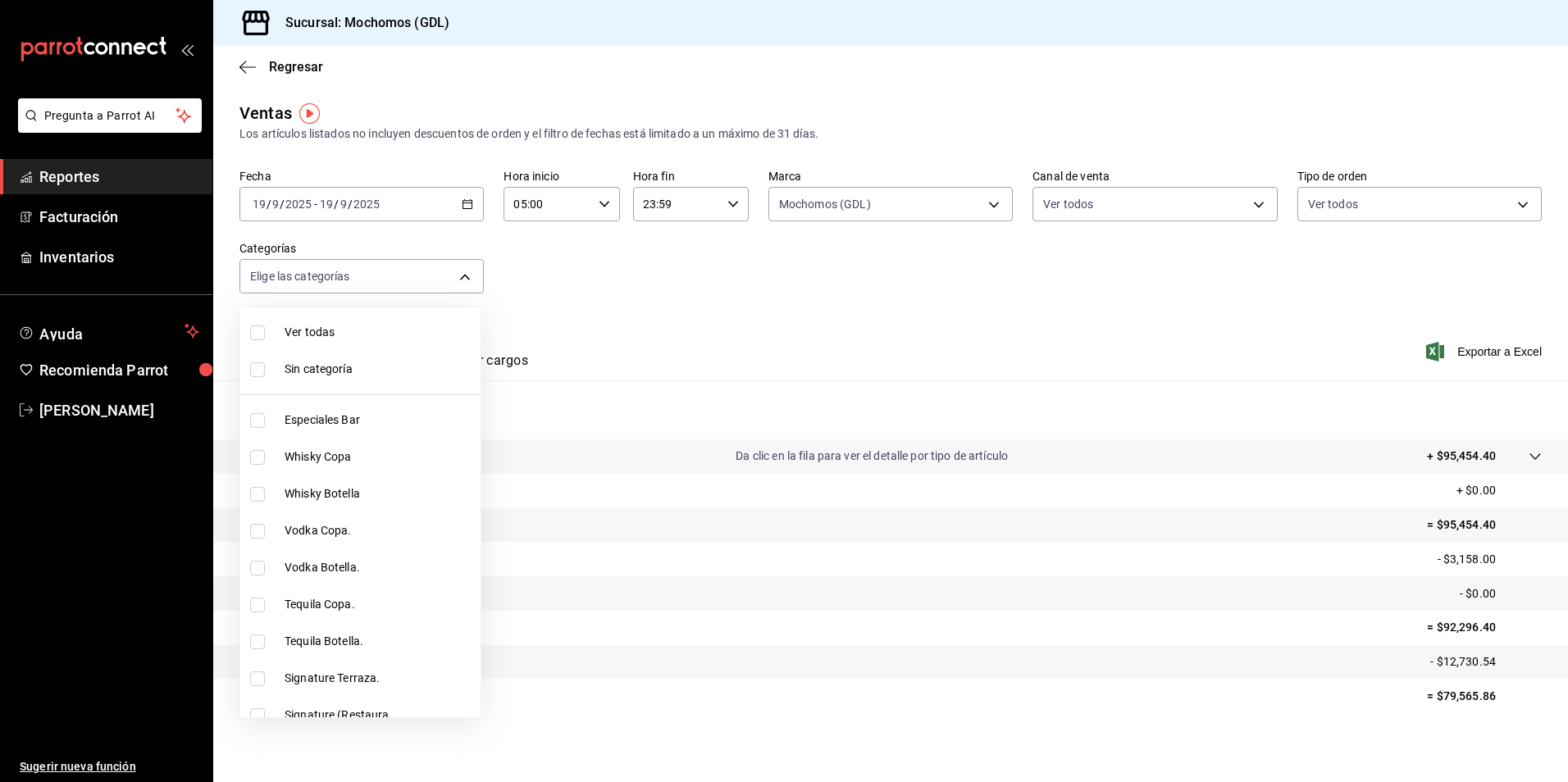
checkbox input "true"
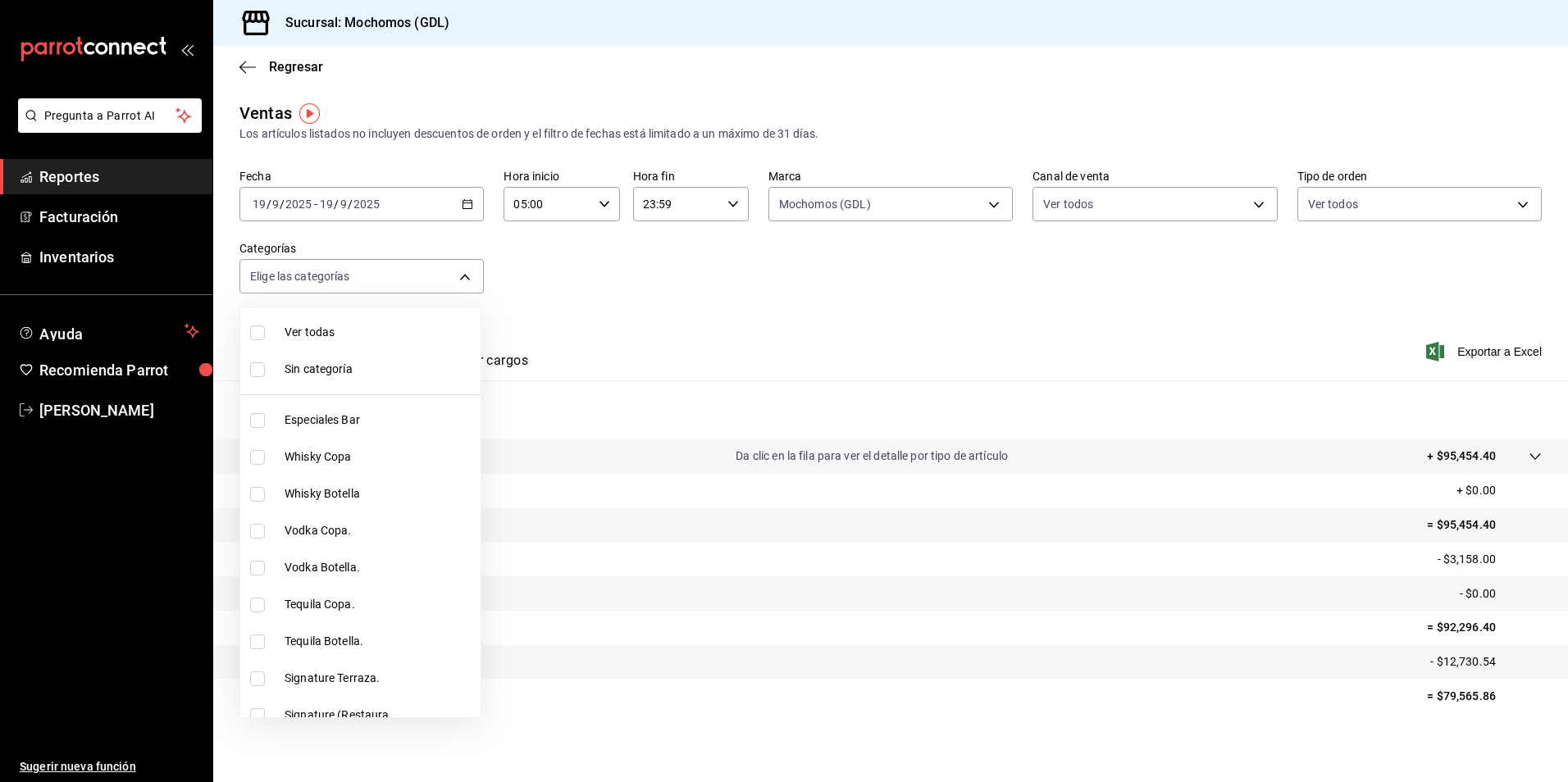
checkbox input "true"
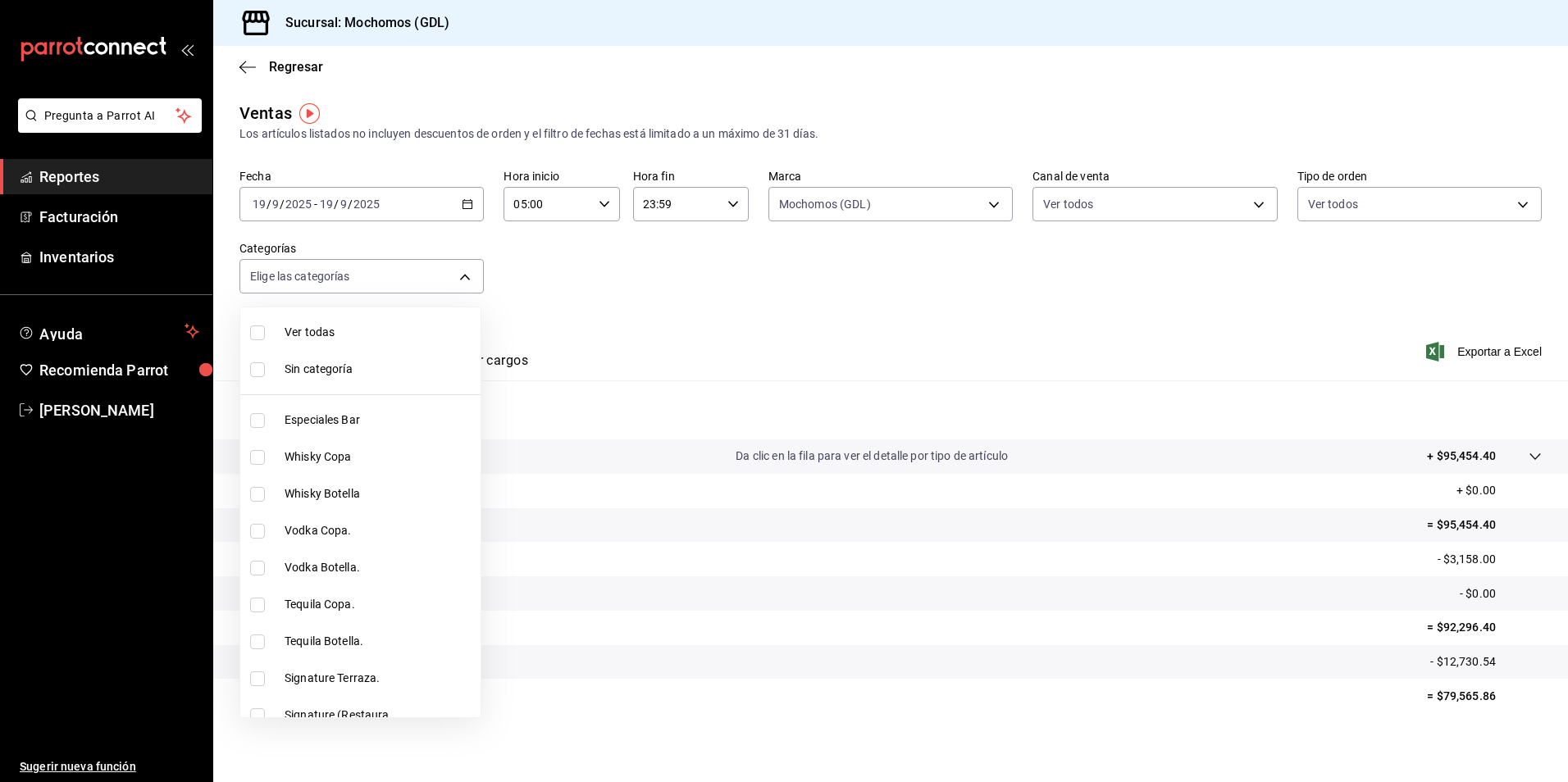
checkbox input "true"
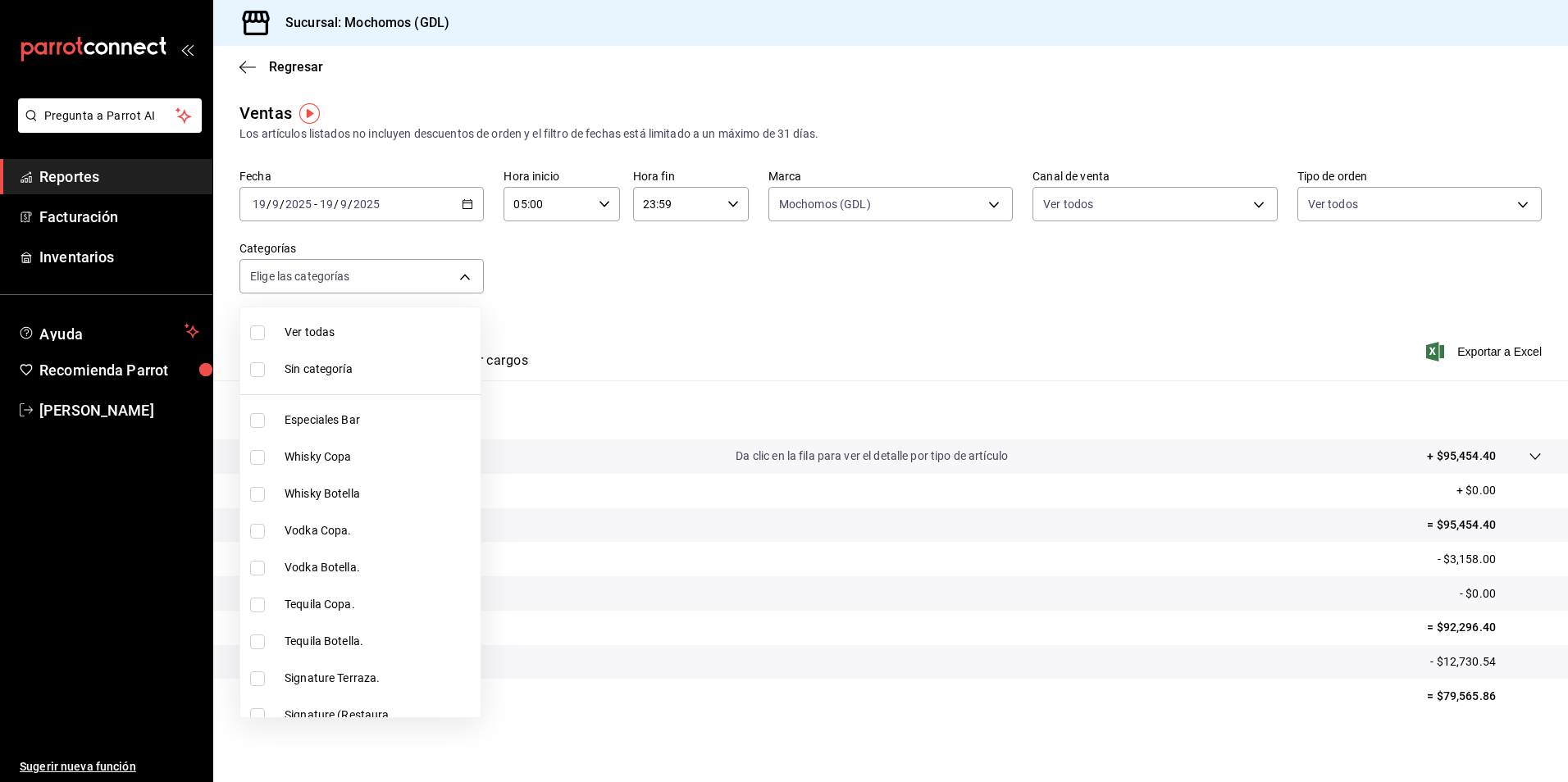
checkbox input "true"
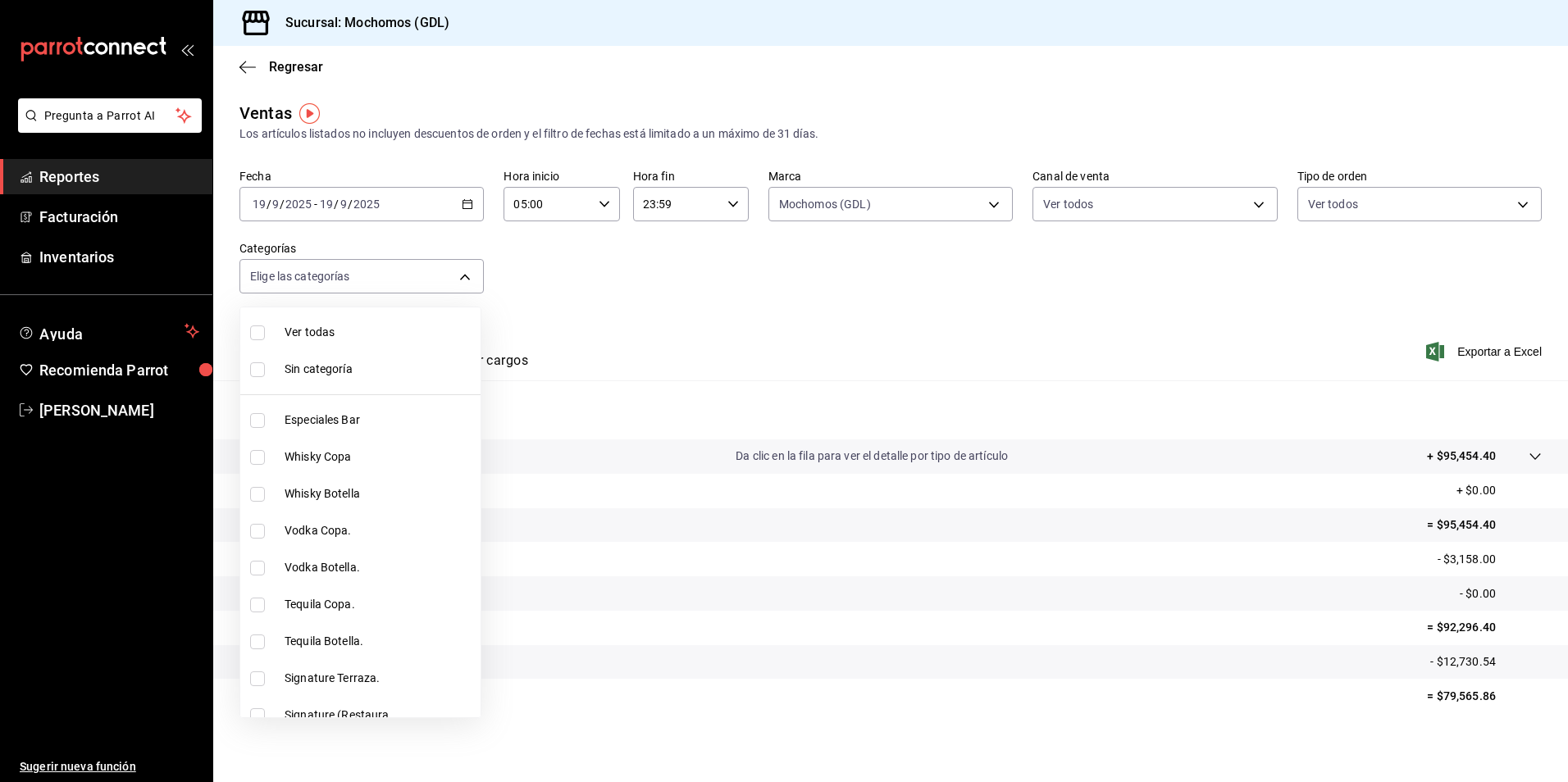
checkbox input "true"
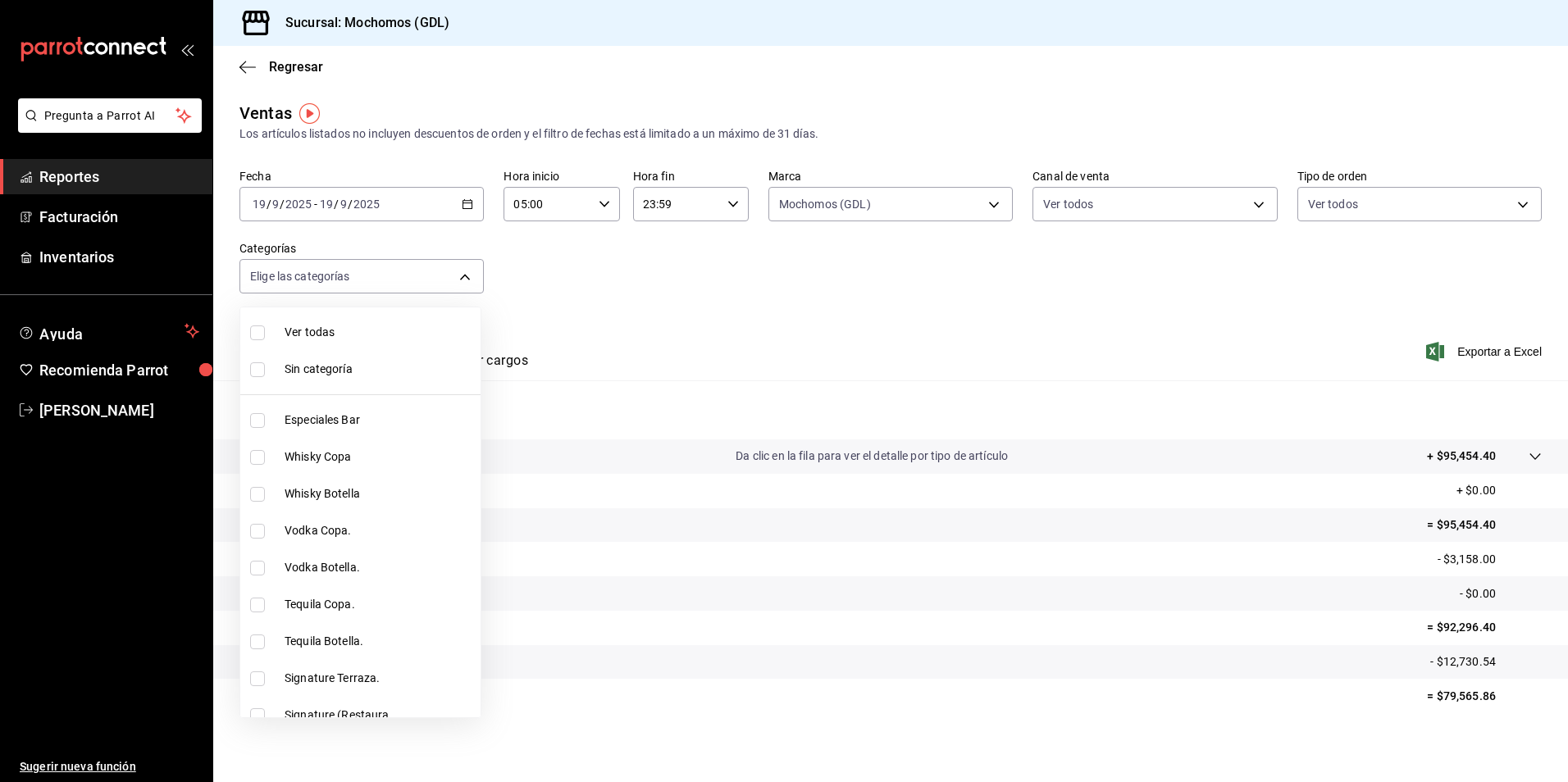
checkbox input "true"
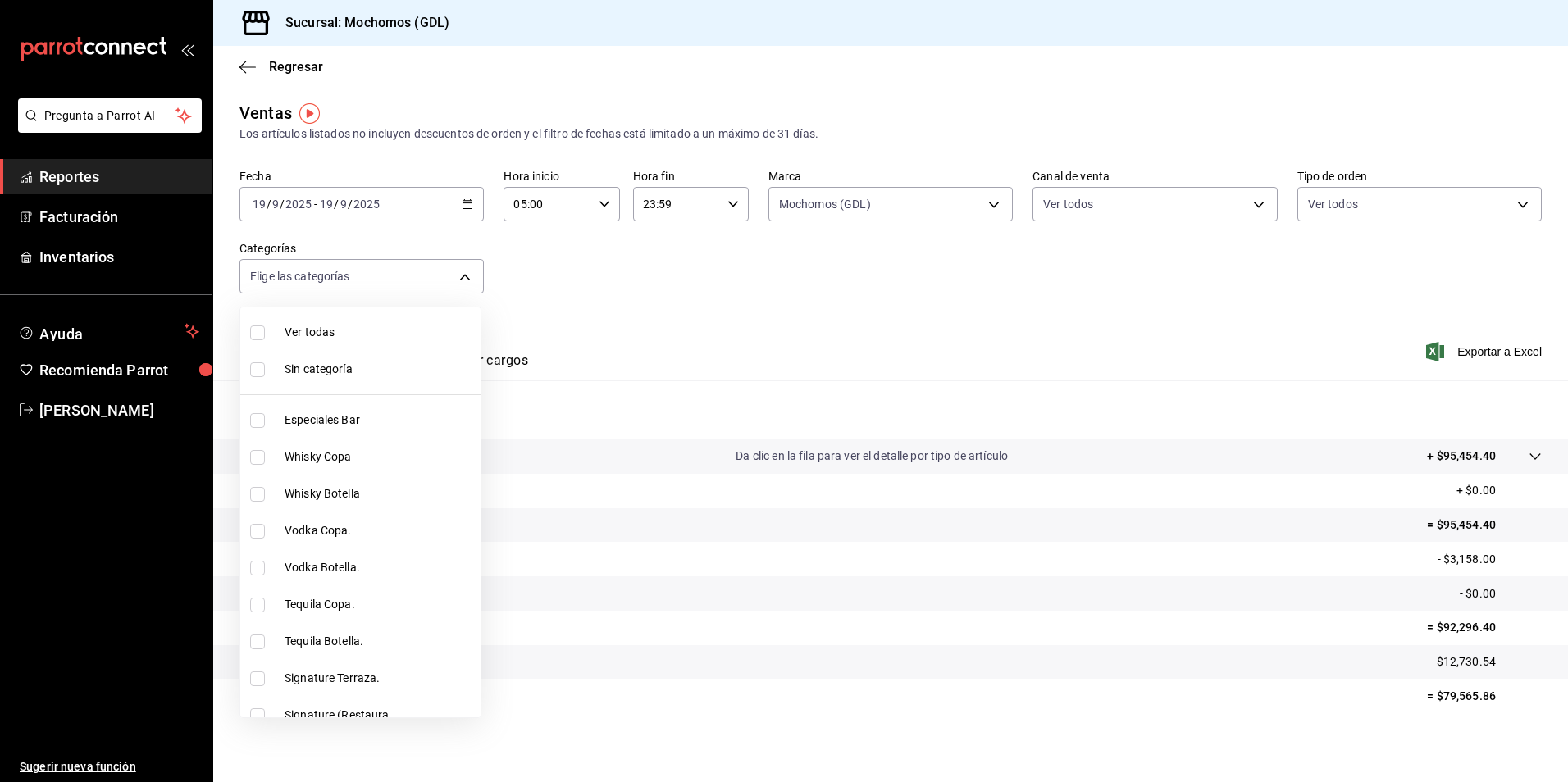
checkbox input "true"
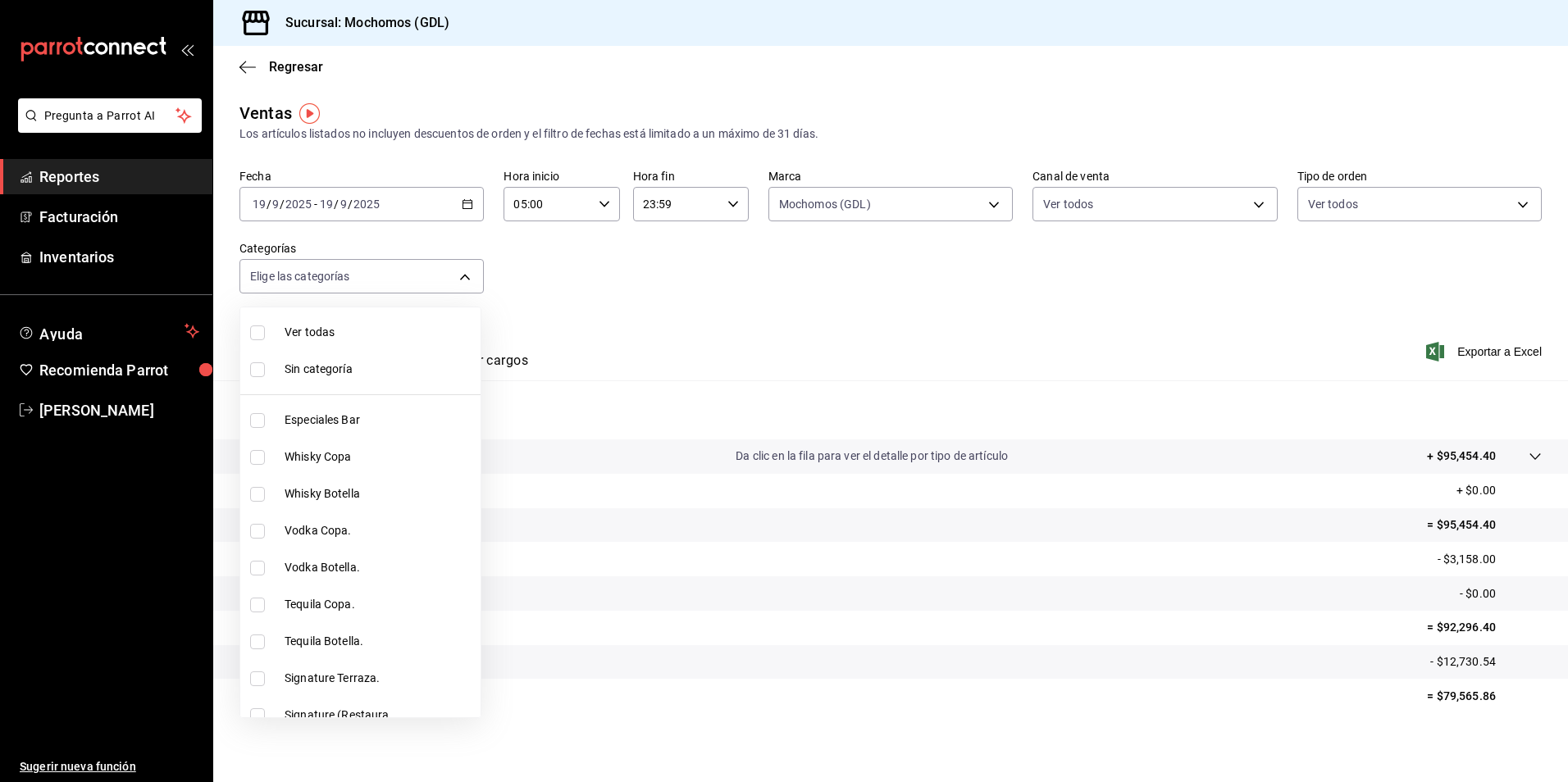
checkbox input "true"
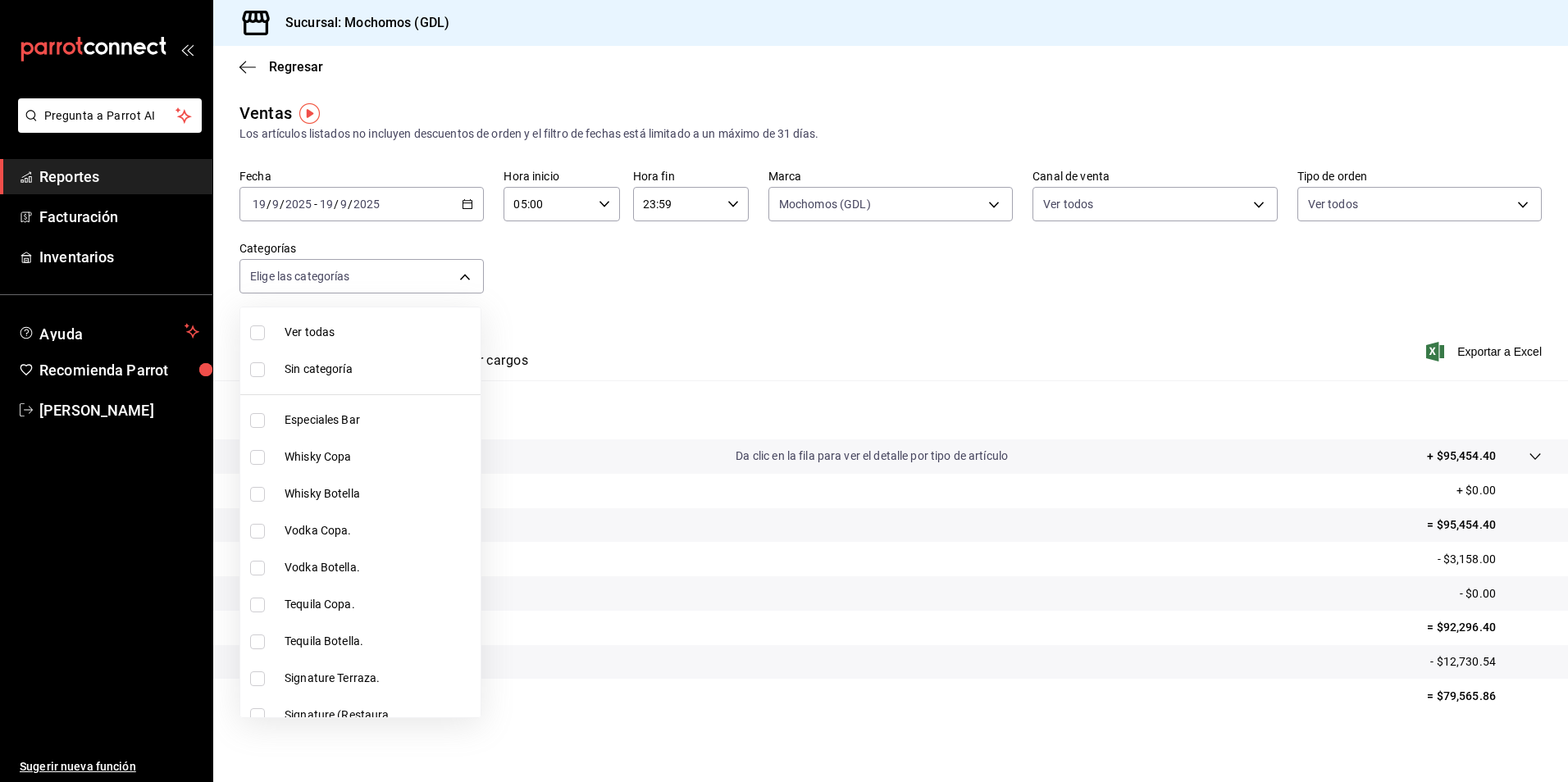
checkbox input "true"
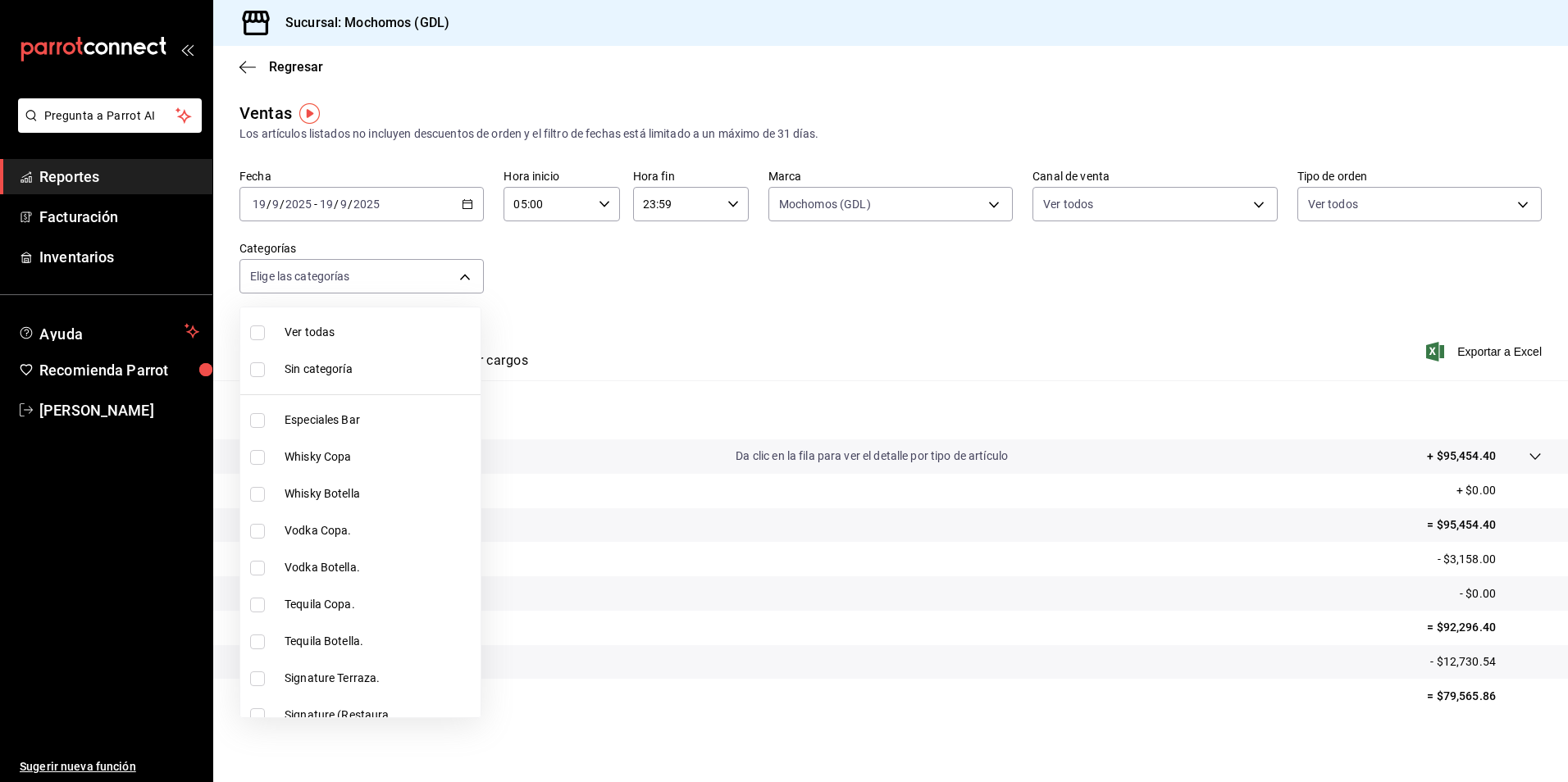
checkbox input "true"
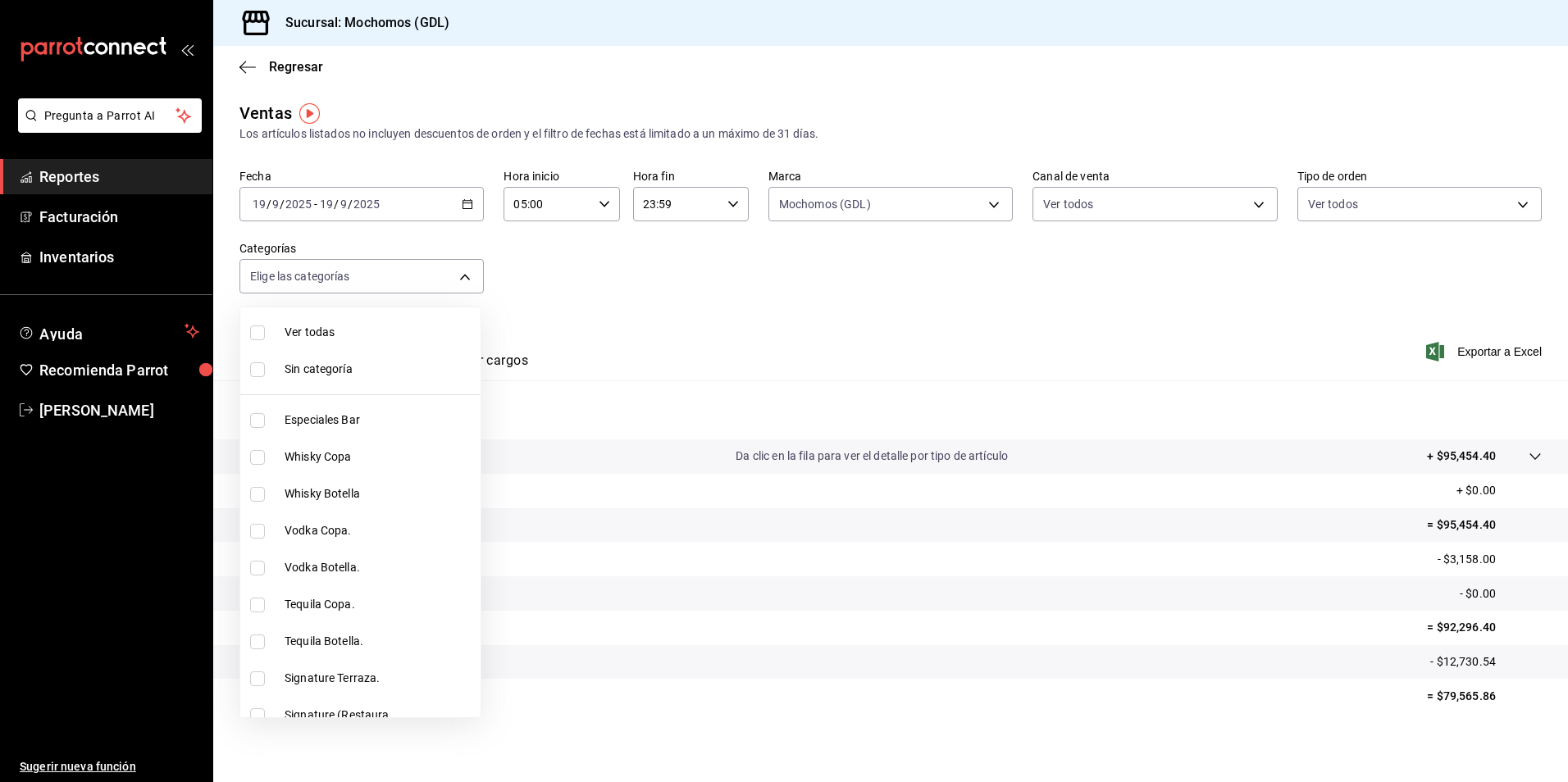
checkbox input "true"
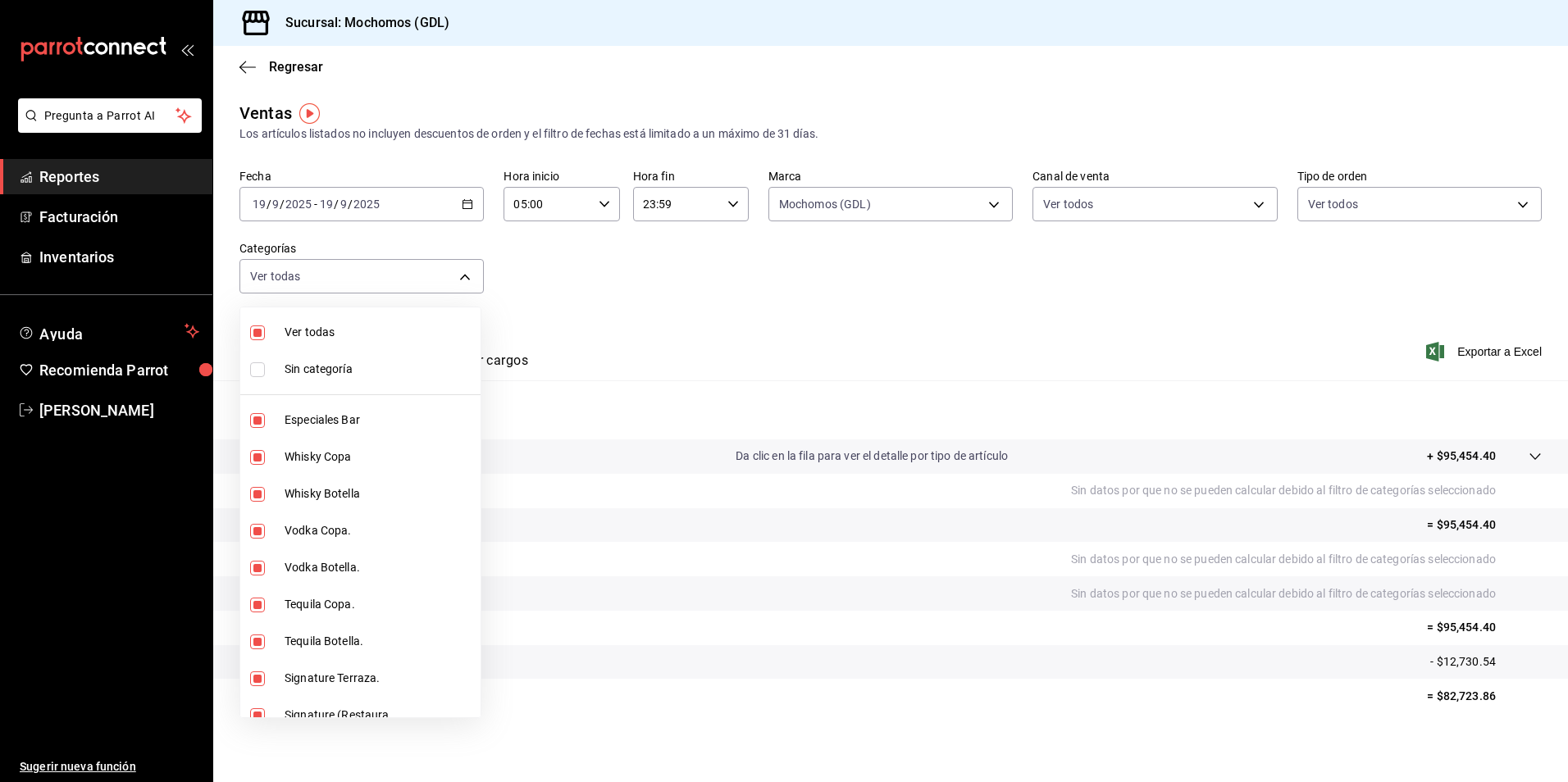
click at [296, 65] on div at bounding box center [784, 391] width 1568 height 782
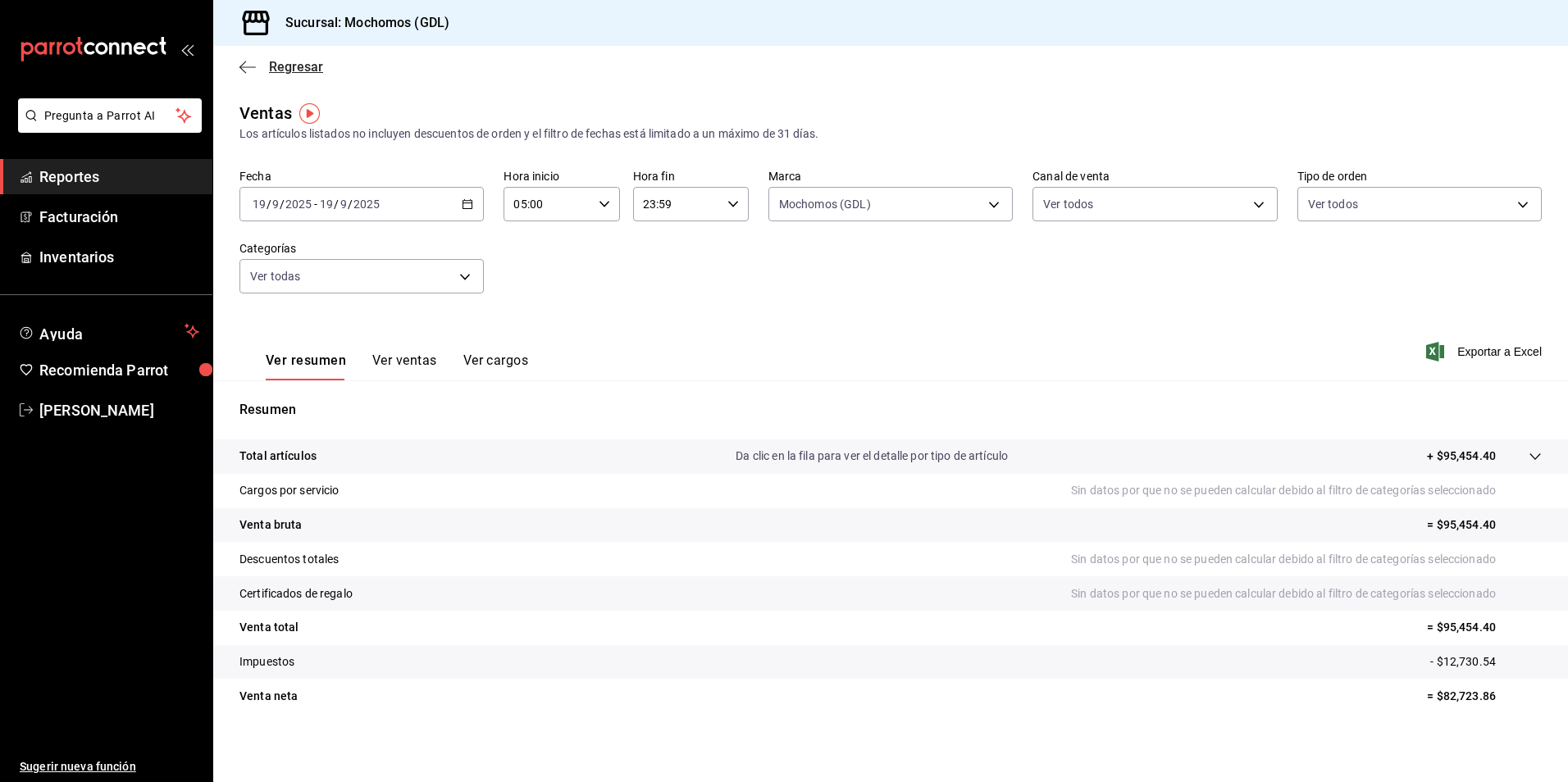
click at [292, 69] on span "Regresar" at bounding box center [295, 67] width 54 height 16
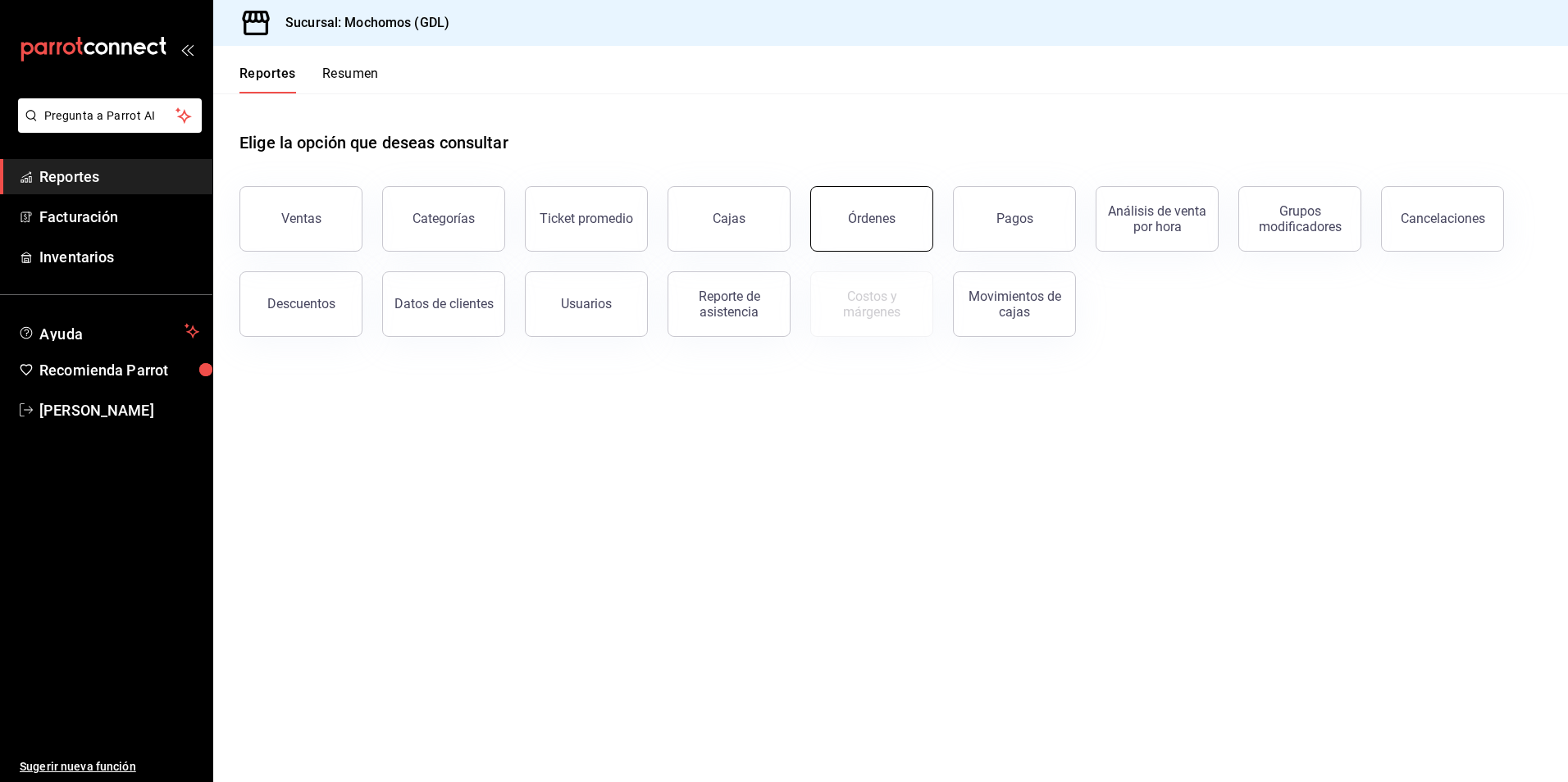
click at [896, 226] on button "Órdenes" at bounding box center [872, 219] width 123 height 66
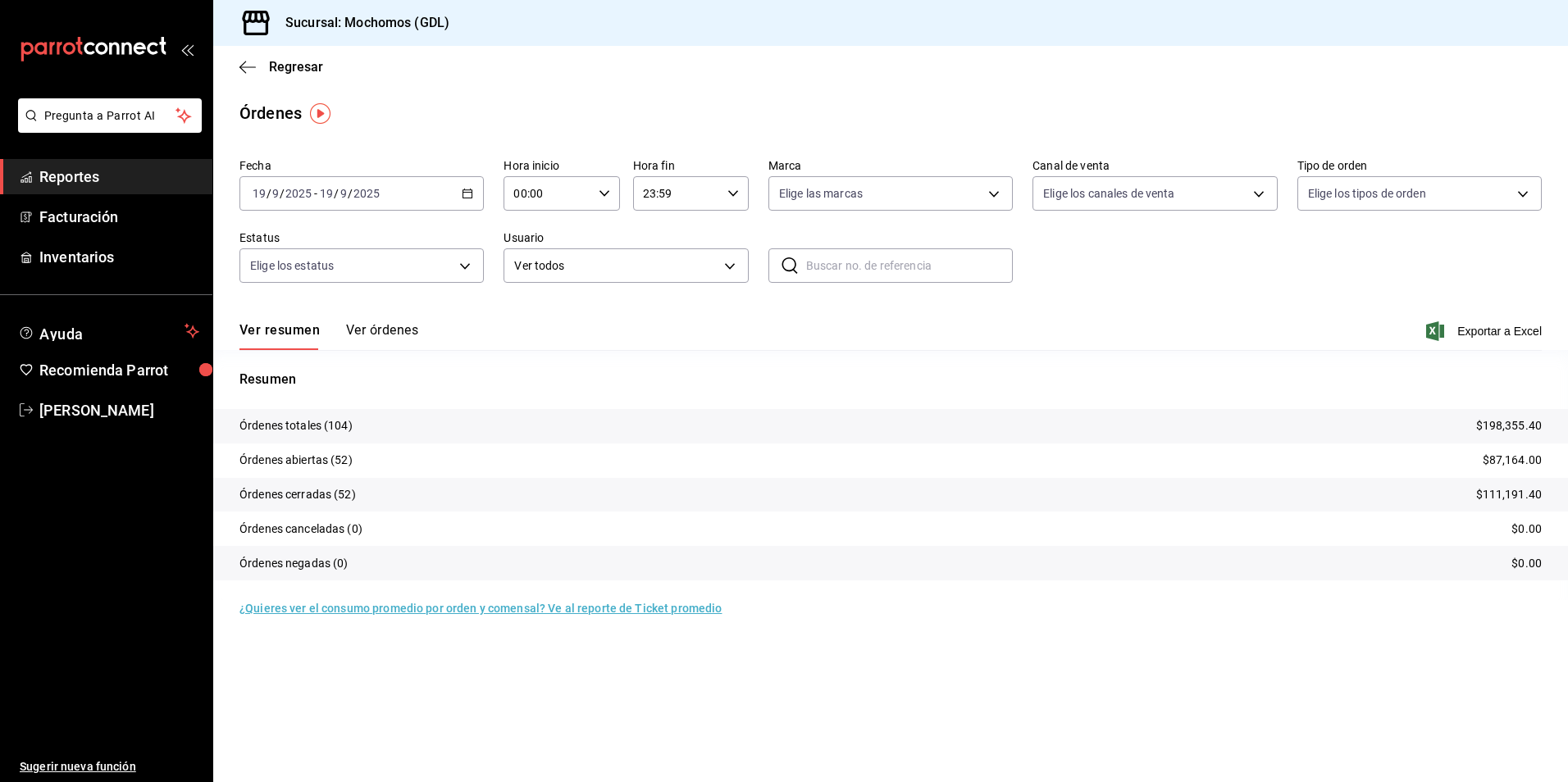
click at [546, 186] on input "00:00" at bounding box center [547, 193] width 88 height 33
click at [530, 304] on span "04" at bounding box center [533, 310] width 32 height 13
type input "04:00"
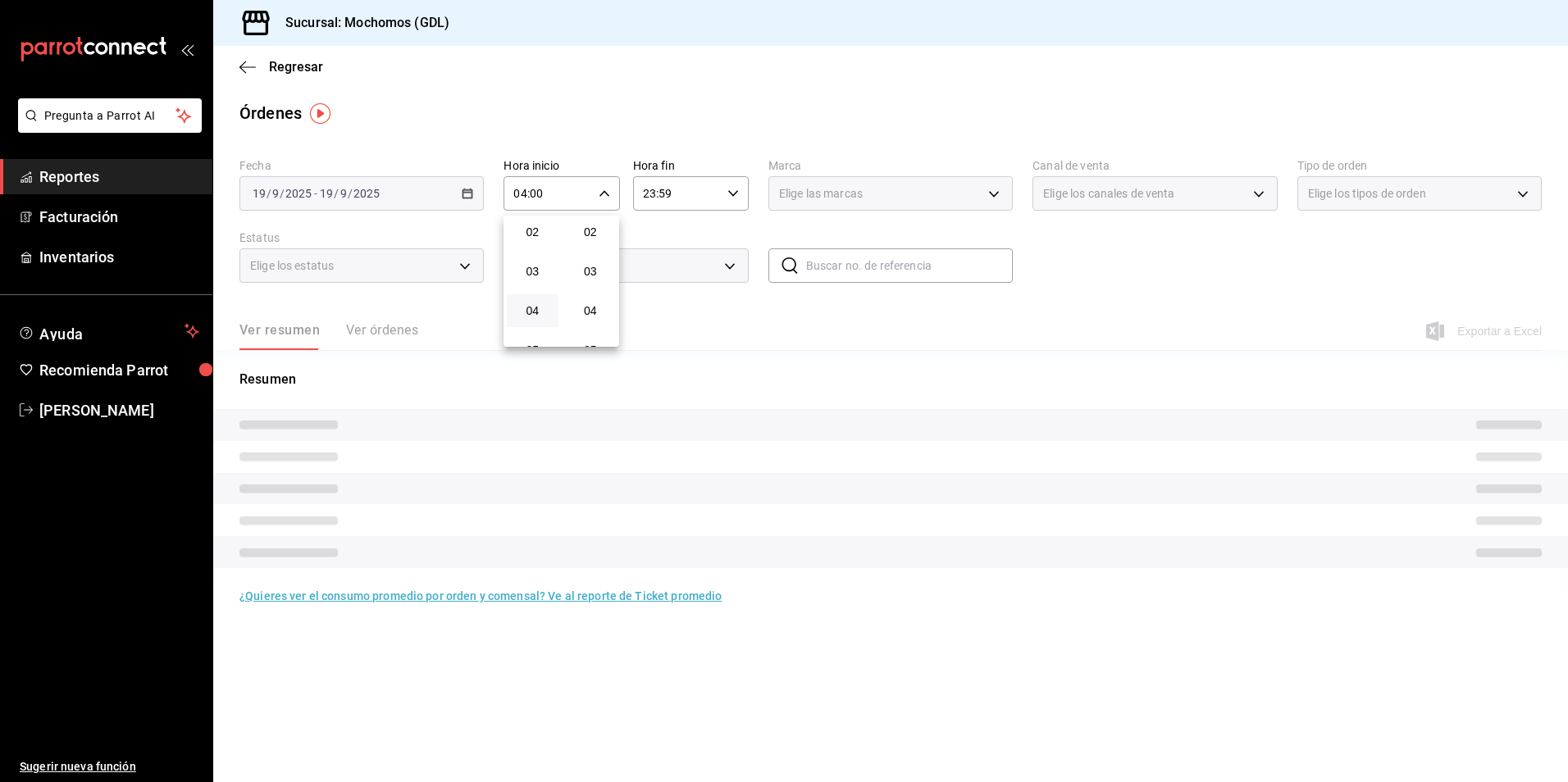
click at [793, 192] on div at bounding box center [784, 391] width 1568 height 782
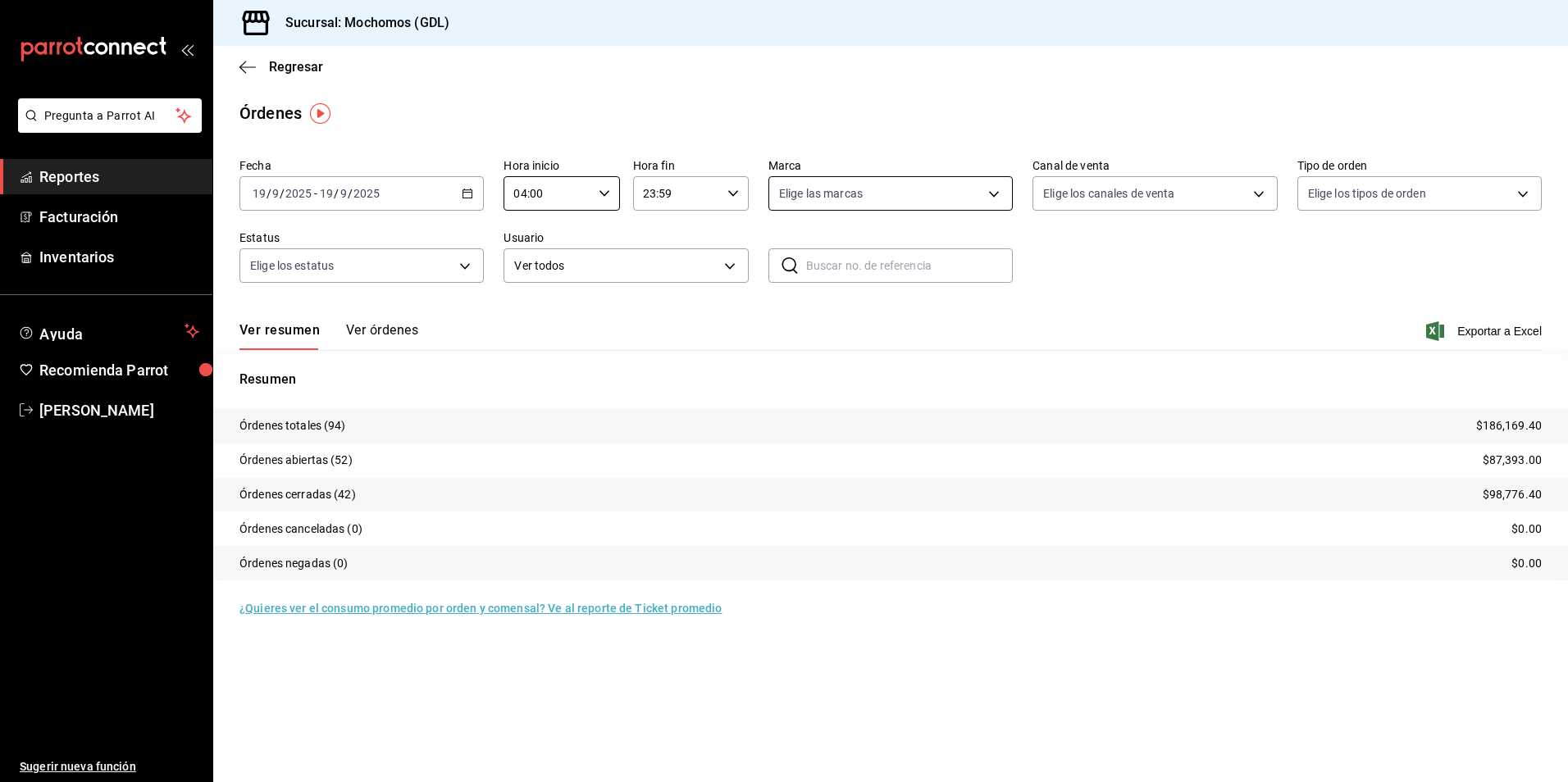
click at [804, 206] on body "Pregunta a Parrot AI Reportes Facturación Inventarios Ayuda Recomienda Parrot […" at bounding box center [784, 391] width 1568 height 782
click at [833, 313] on span "Mochomos (GDL)" at bounding box center [909, 311] width 192 height 17
type input "36c25d4a-7cb0-456c-a434-e981d54830bc"
checkbox input "true"
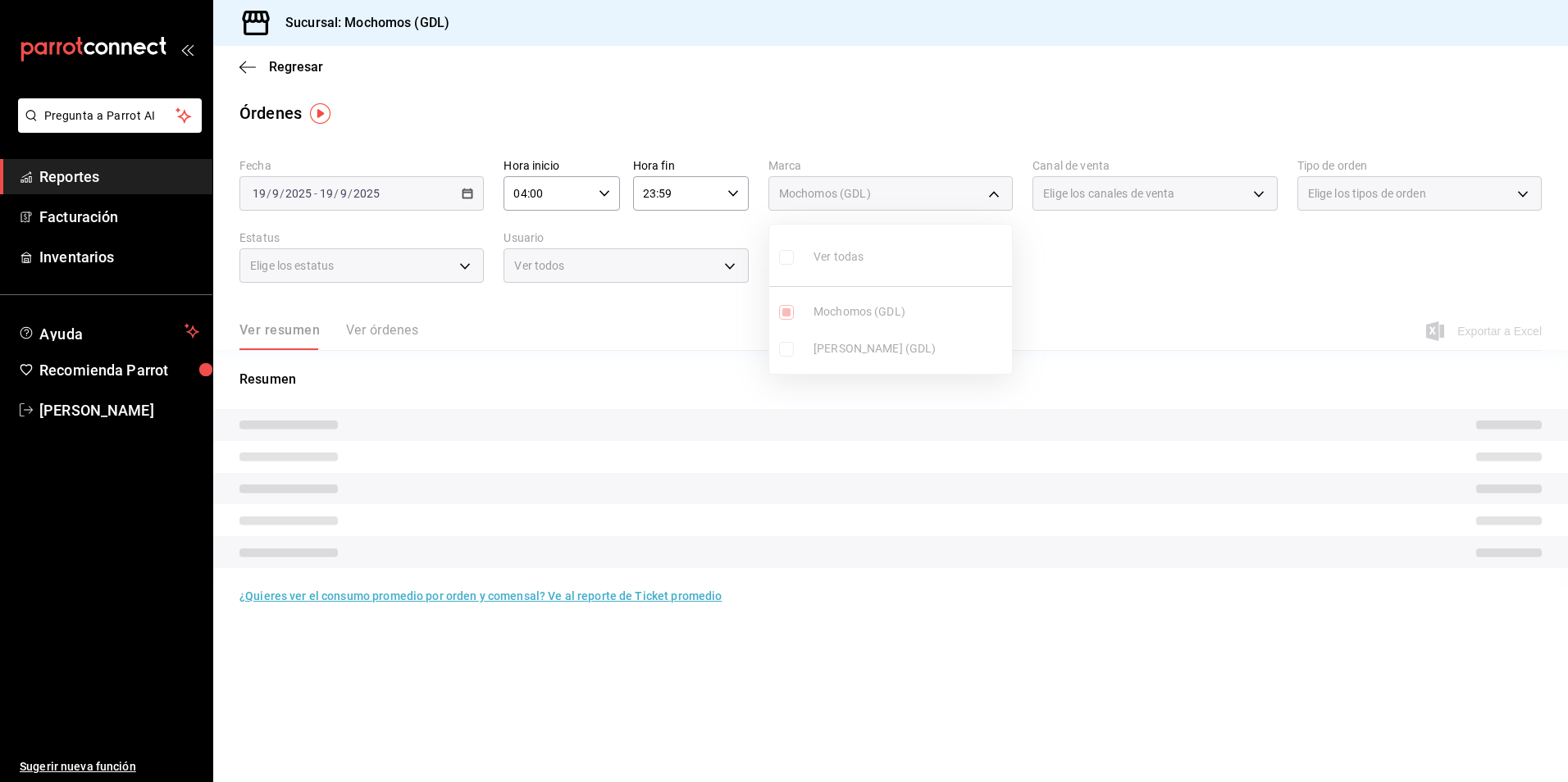
click at [1111, 208] on div at bounding box center [784, 391] width 1568 height 782
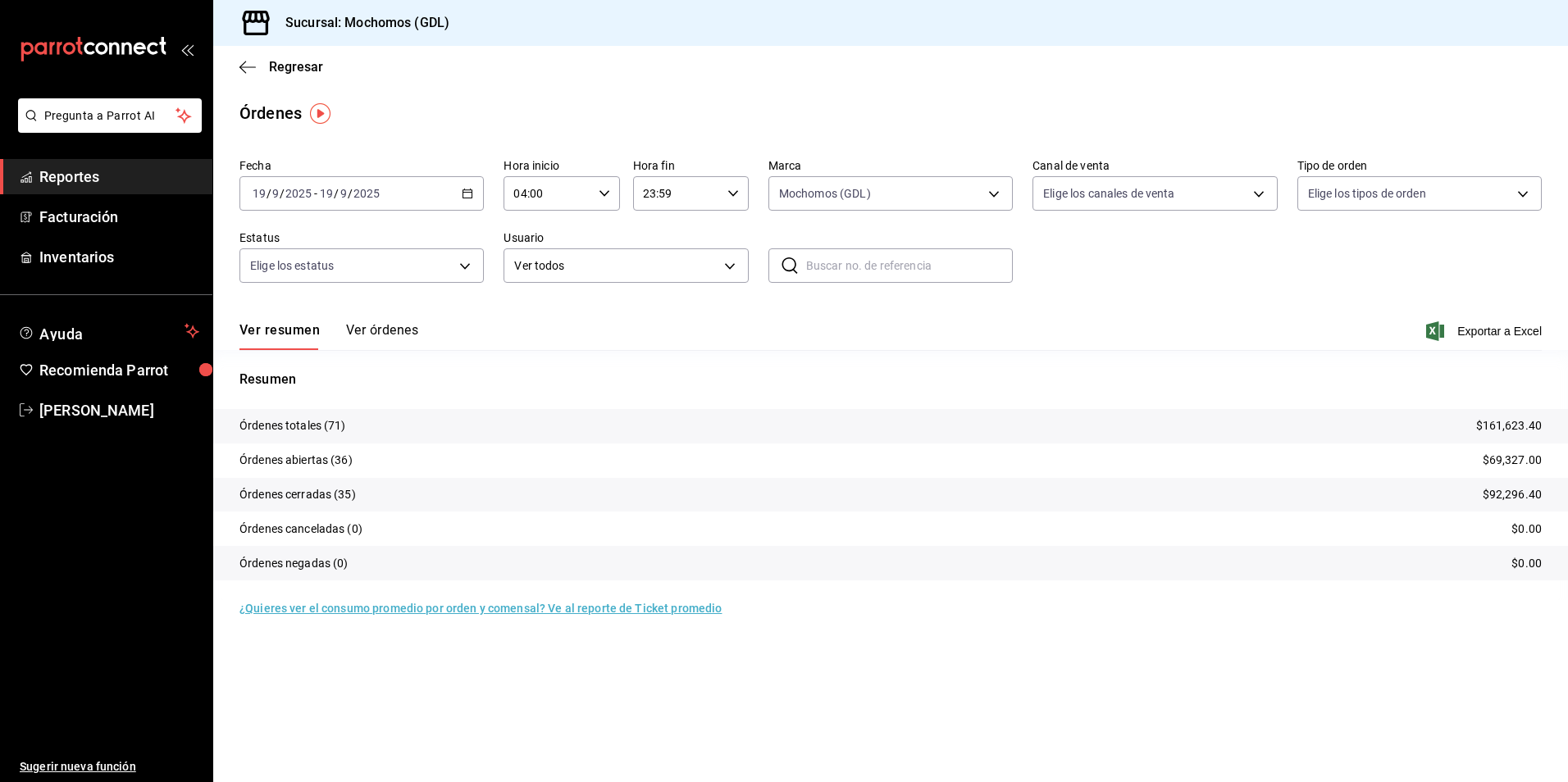
click at [1095, 196] on body "Pregunta a Parrot AI Reportes Facturación Inventarios Ayuda Recomienda Parrot […" at bounding box center [784, 391] width 1568 height 782
click at [1079, 263] on span "Ver todos" at bounding box center [1103, 256] width 50 height 17
type input "PARROT,UBER_EATS,RAPPI,DIDI_FOOD,ONLINE"
checkbox input "true"
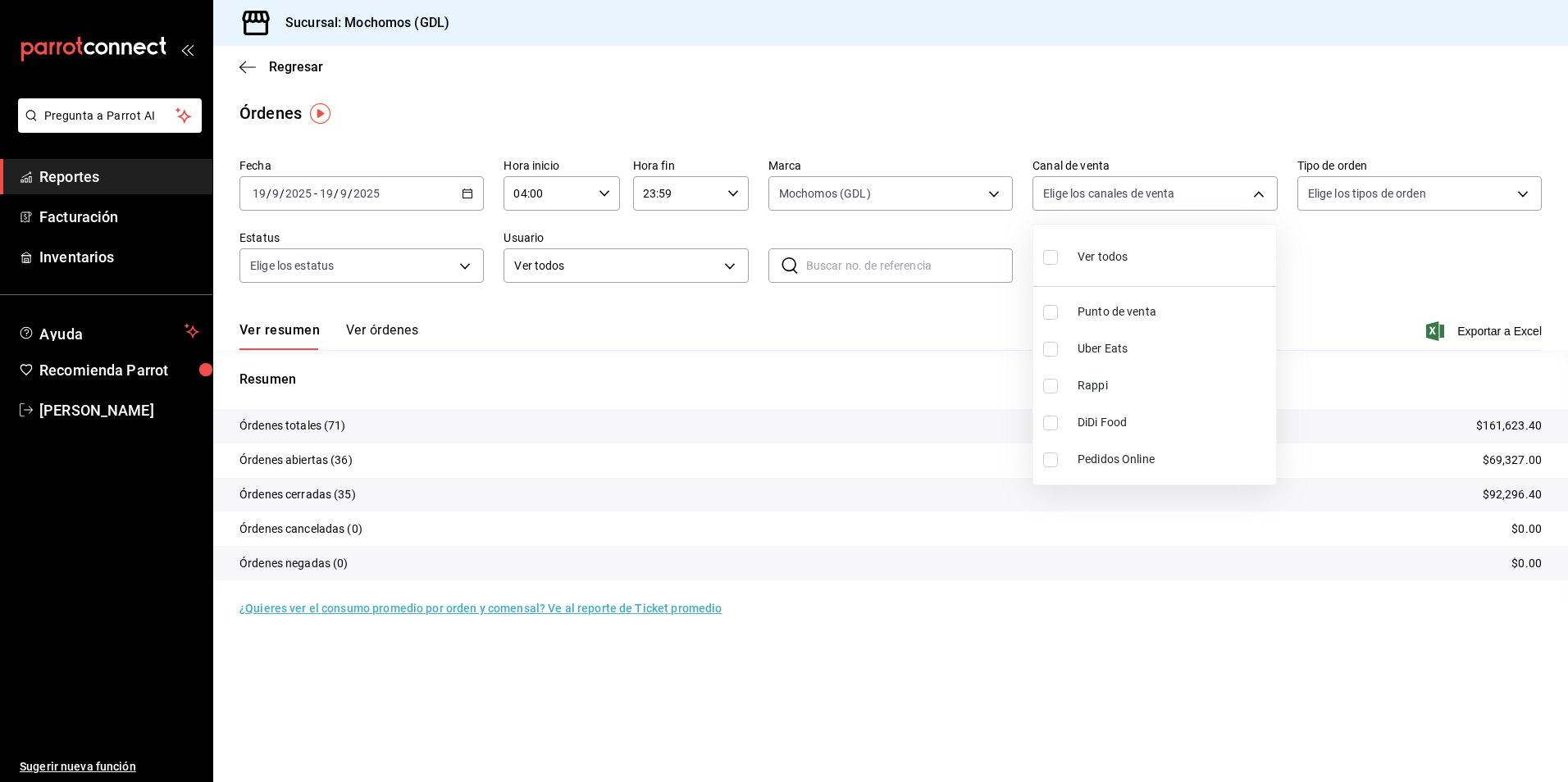
checkbox input "true"
drag, startPoint x: 1351, startPoint y: 189, endPoint x: 1352, endPoint y: 201, distance: 12.0
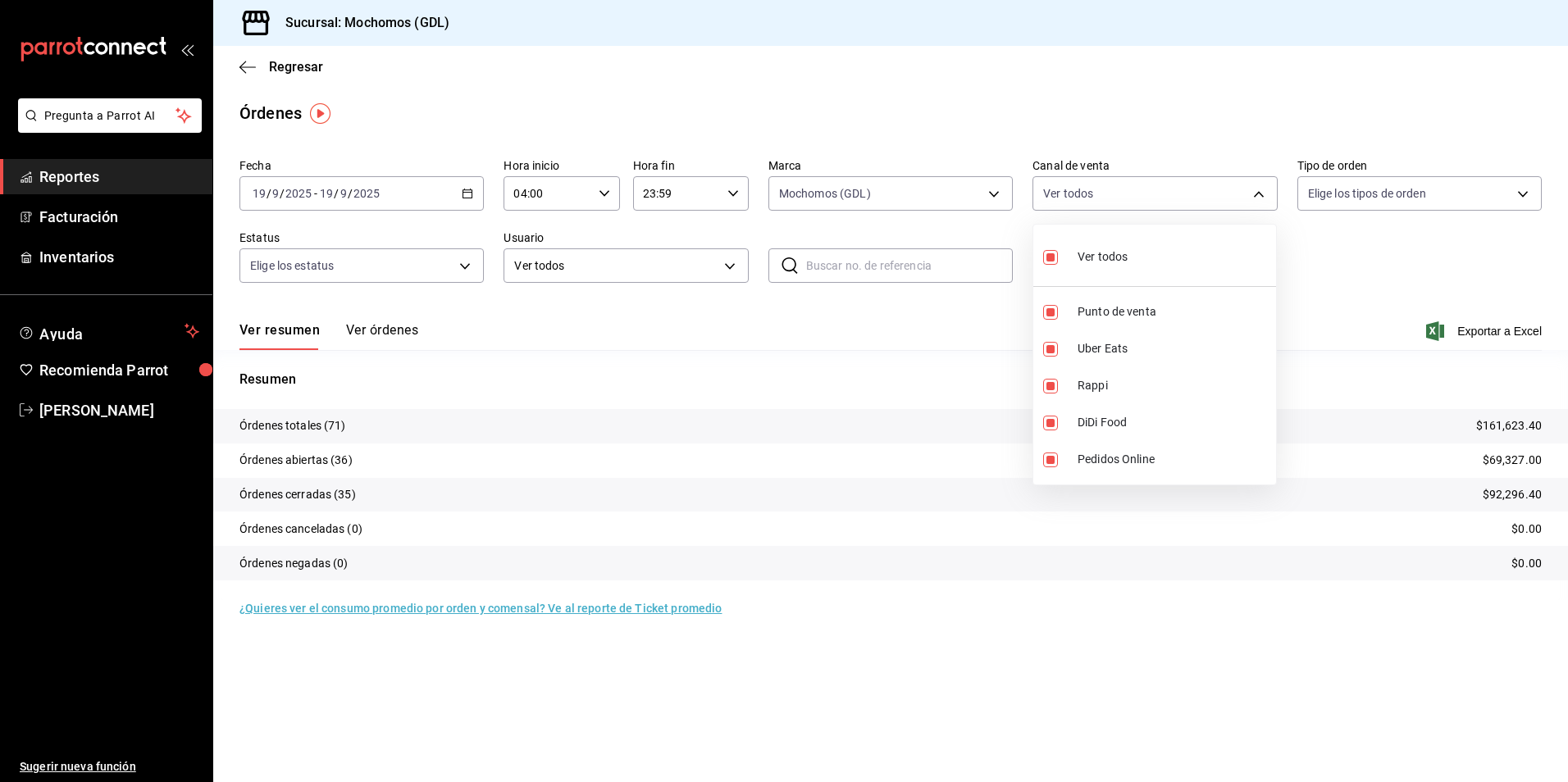
click at [1351, 196] on div at bounding box center [784, 391] width 1568 height 782
click at [1352, 202] on body "Pregunta a Parrot AI Reportes Facturación Inventarios Ayuda Recomienda Parrot […" at bounding box center [784, 391] width 1568 height 782
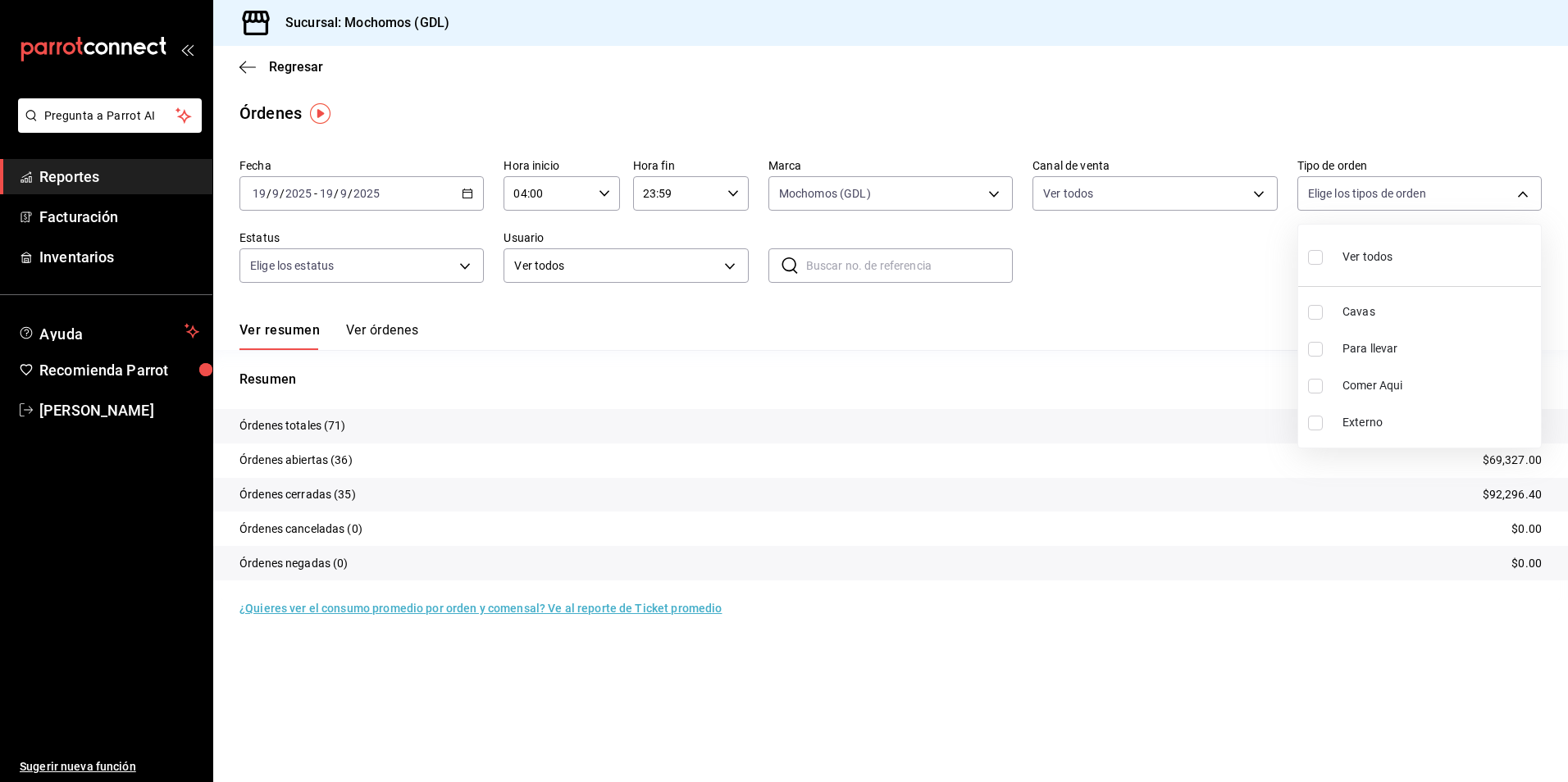
click at [1325, 251] on label at bounding box center [1319, 257] width 21 height 24
click at [1323, 251] on input "checkbox" at bounding box center [1315, 257] width 15 height 15
checkbox input "false"
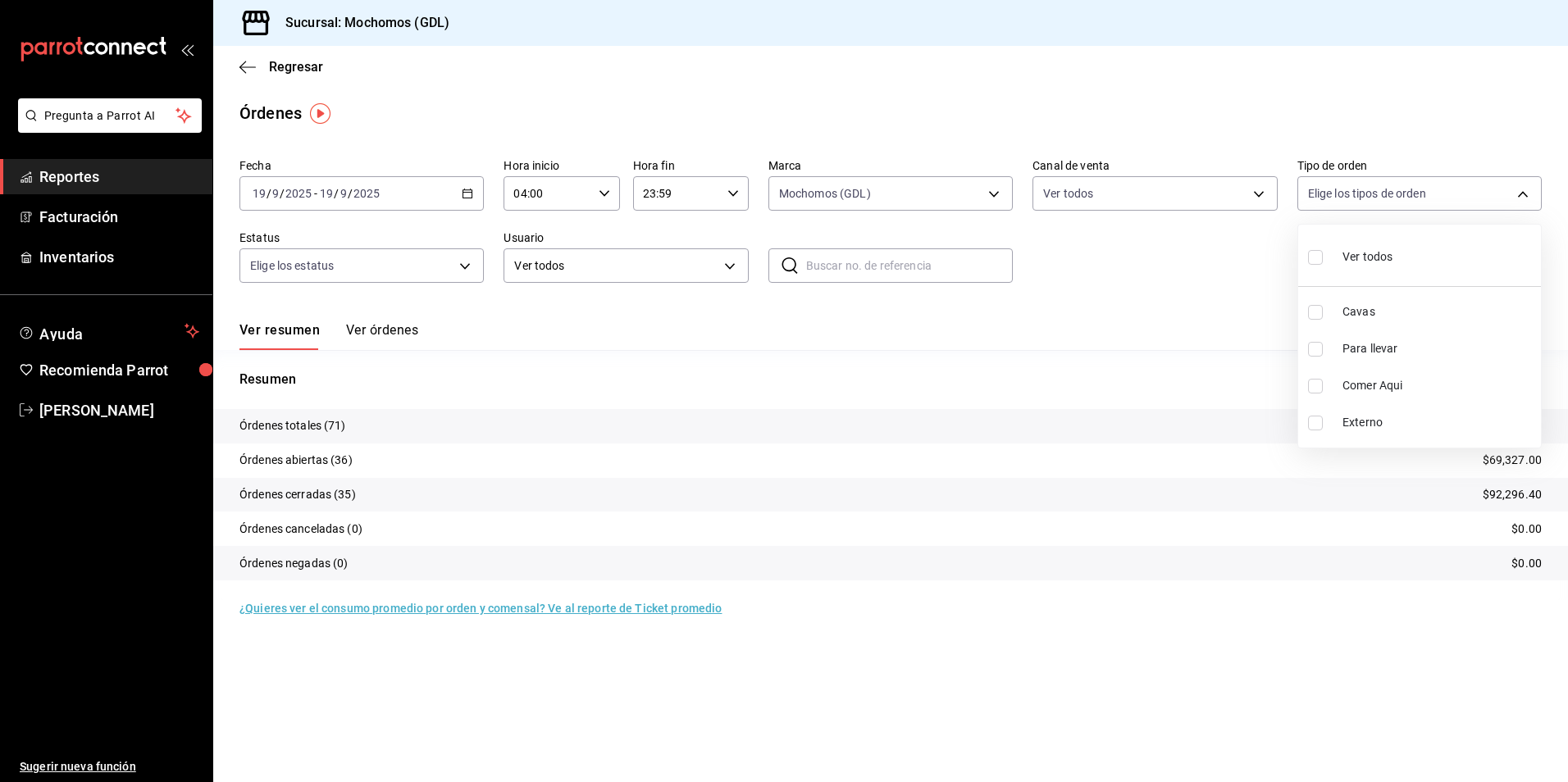
checkbox input "false"
click at [452, 264] on div at bounding box center [784, 391] width 1568 height 782
click at [452, 264] on body "Pregunta a Parrot AI Reportes Facturación Inventarios Ayuda Recomienda Parrot […" at bounding box center [784, 391] width 1568 height 782
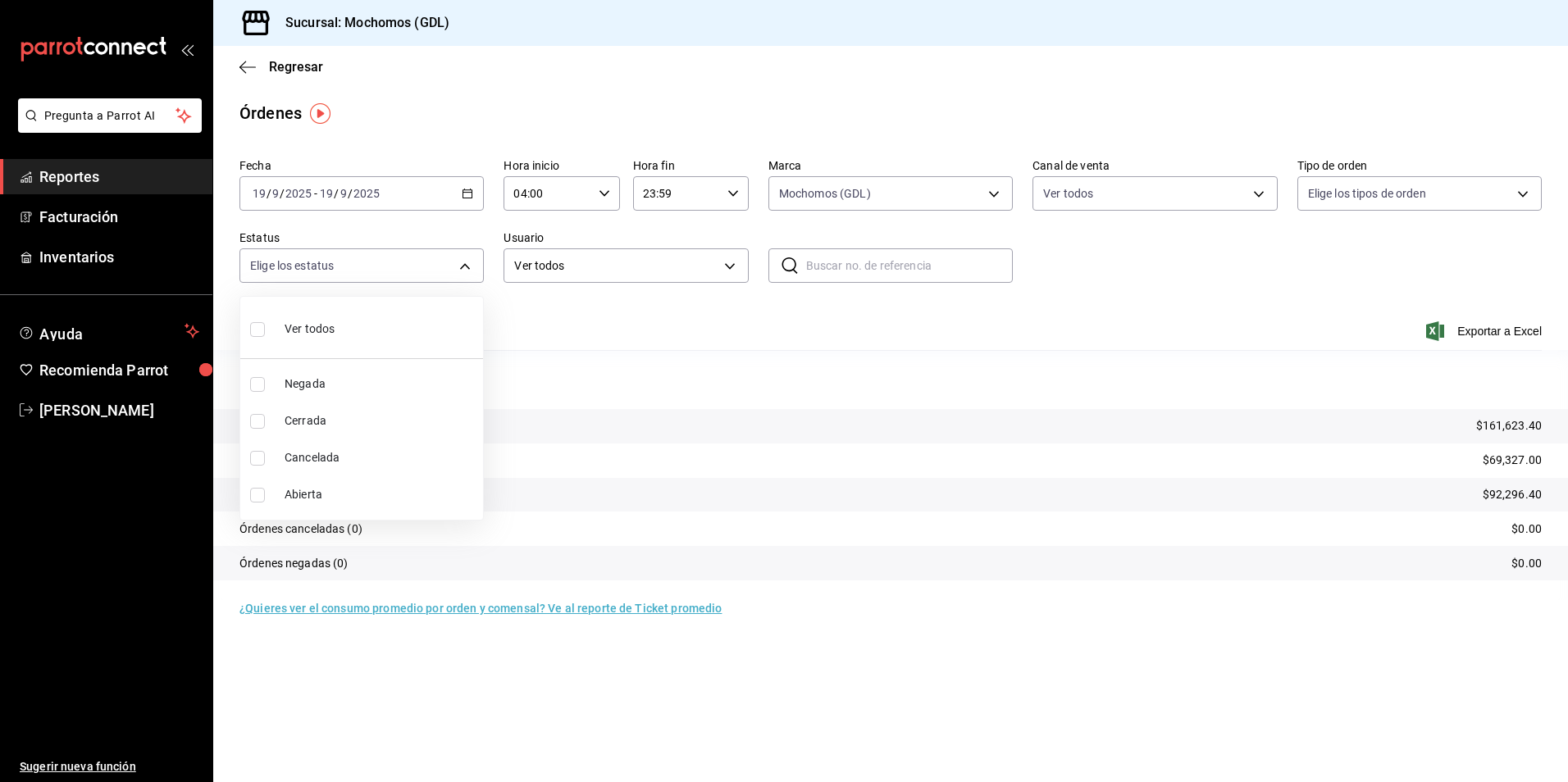
click at [372, 338] on li "Ver todos" at bounding box center [361, 327] width 243 height 48
type input "DENIED,FINISHED,CANCELED,OPEN"
checkbox input "true"
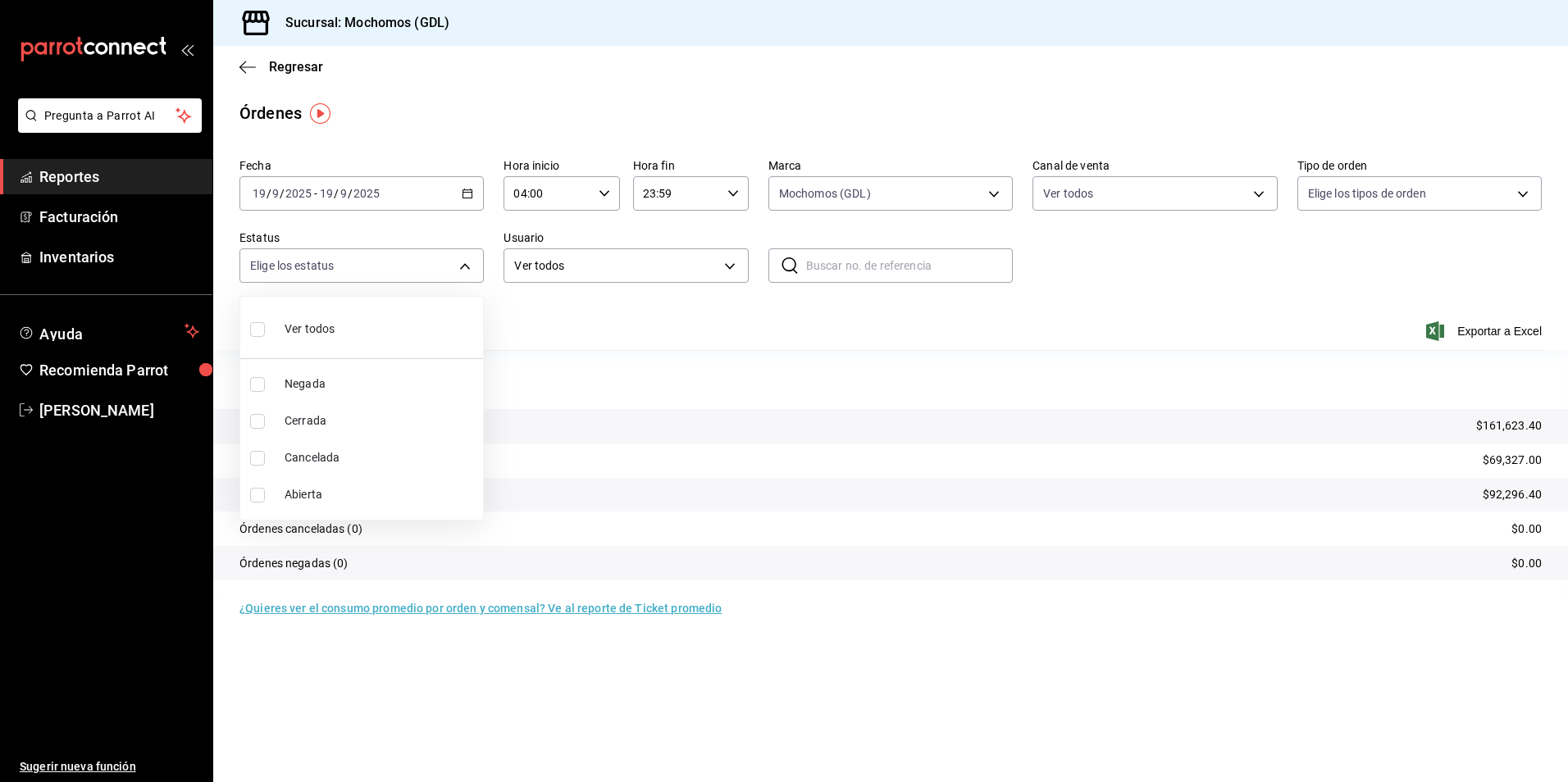
checkbox input "true"
click at [649, 263] on div at bounding box center [784, 391] width 1568 height 782
click at [649, 263] on body "Pregunta a Parrot AI Reportes Facturación Inventarios Ayuda Recomienda Parrot […" at bounding box center [784, 391] width 1568 height 782
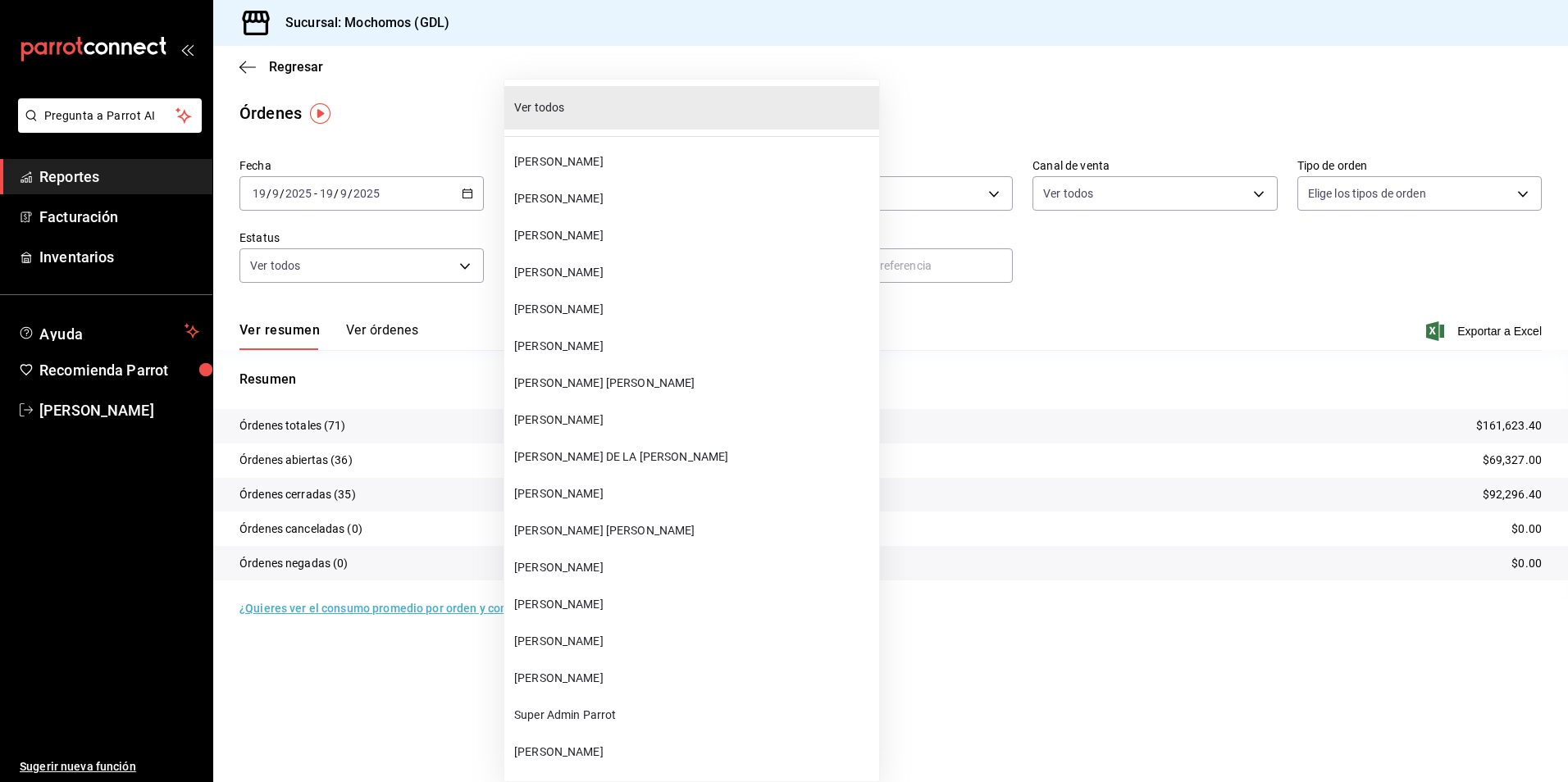
click at [860, 287] on div at bounding box center [784, 391] width 1568 height 782
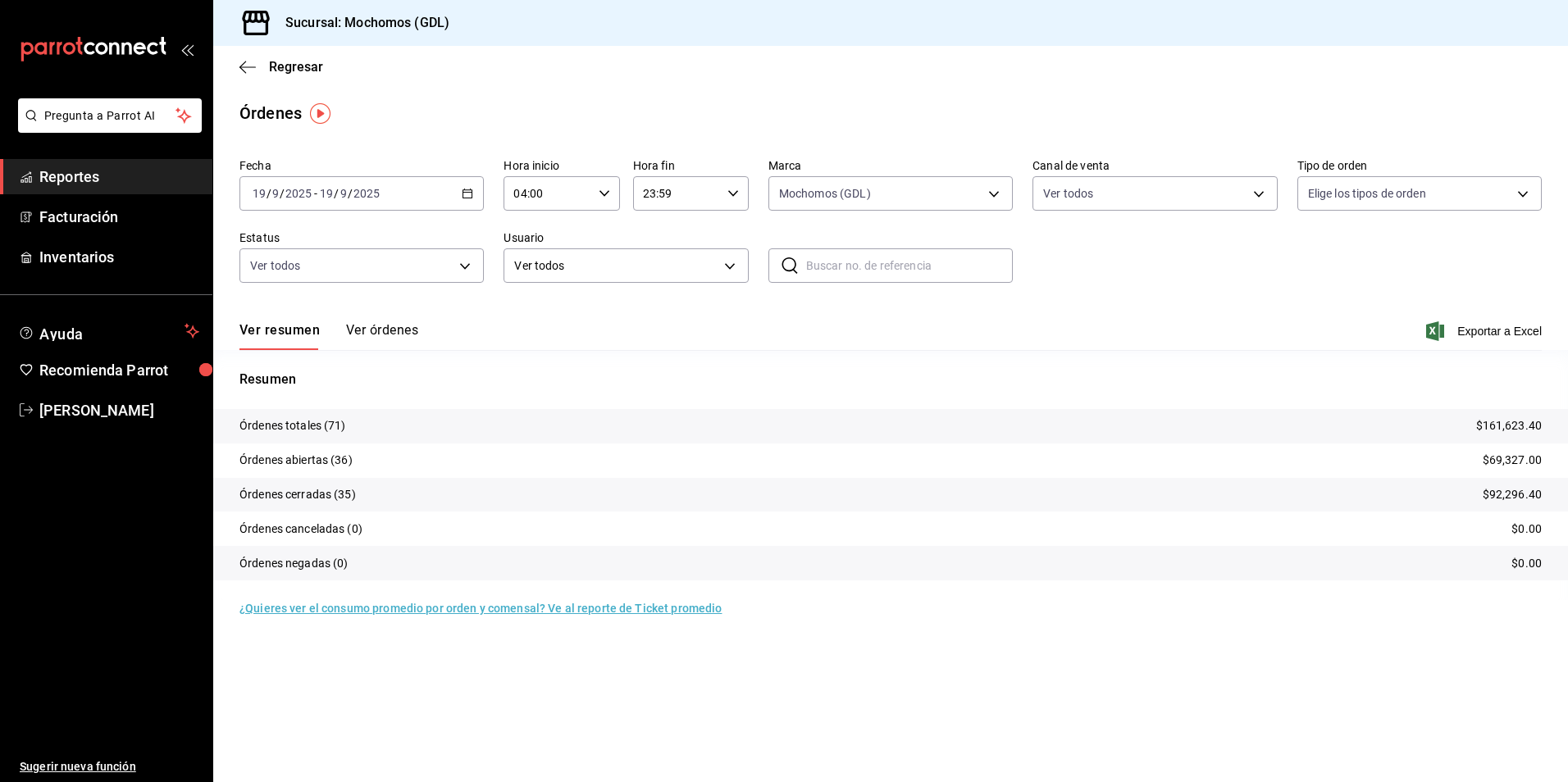
click at [886, 325] on div "Ver todos [PERSON_NAME] [PERSON_NAME] [PERSON_NAME] GETZEMANI [PERSON_NAME] [PE…" at bounding box center [784, 391] width 1568 height 782
